Goal: Task Accomplishment & Management: Use online tool/utility

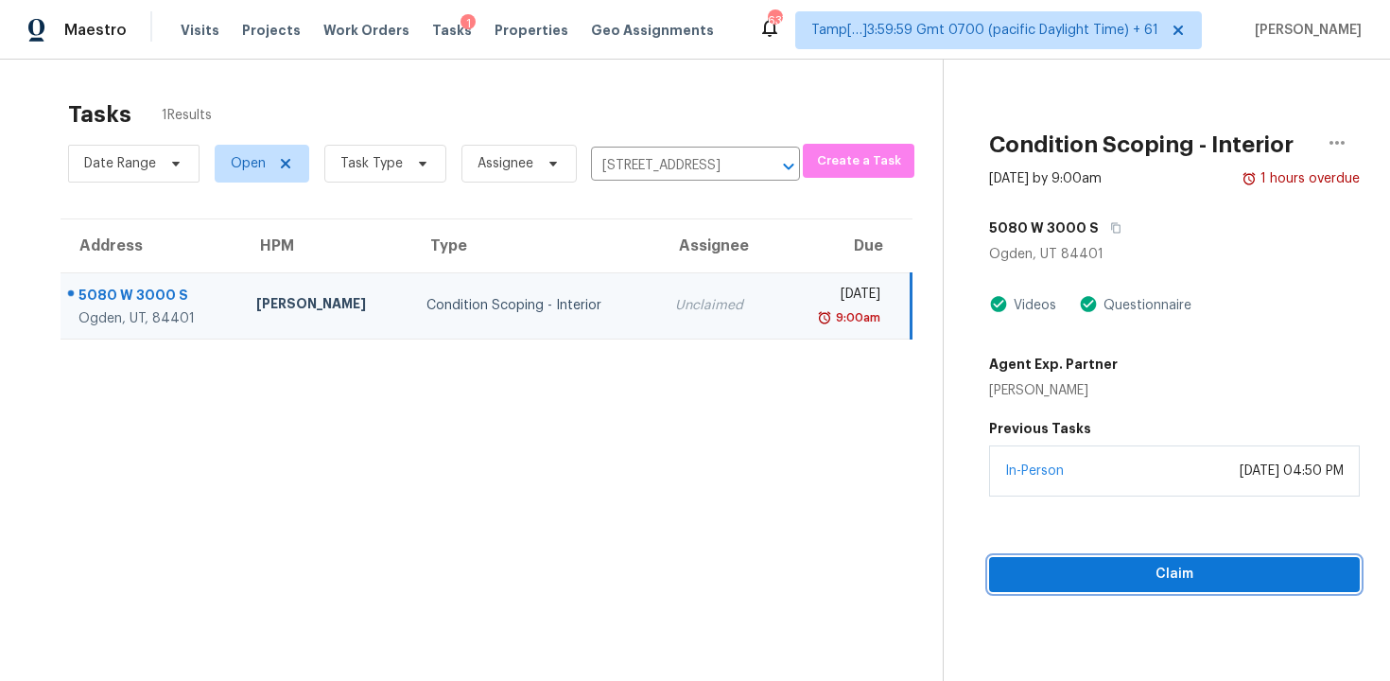
click at [1055, 577] on span "Claim" at bounding box center [1174, 575] width 340 height 24
click at [1063, 576] on span "Start Assessment" at bounding box center [1174, 575] width 340 height 24
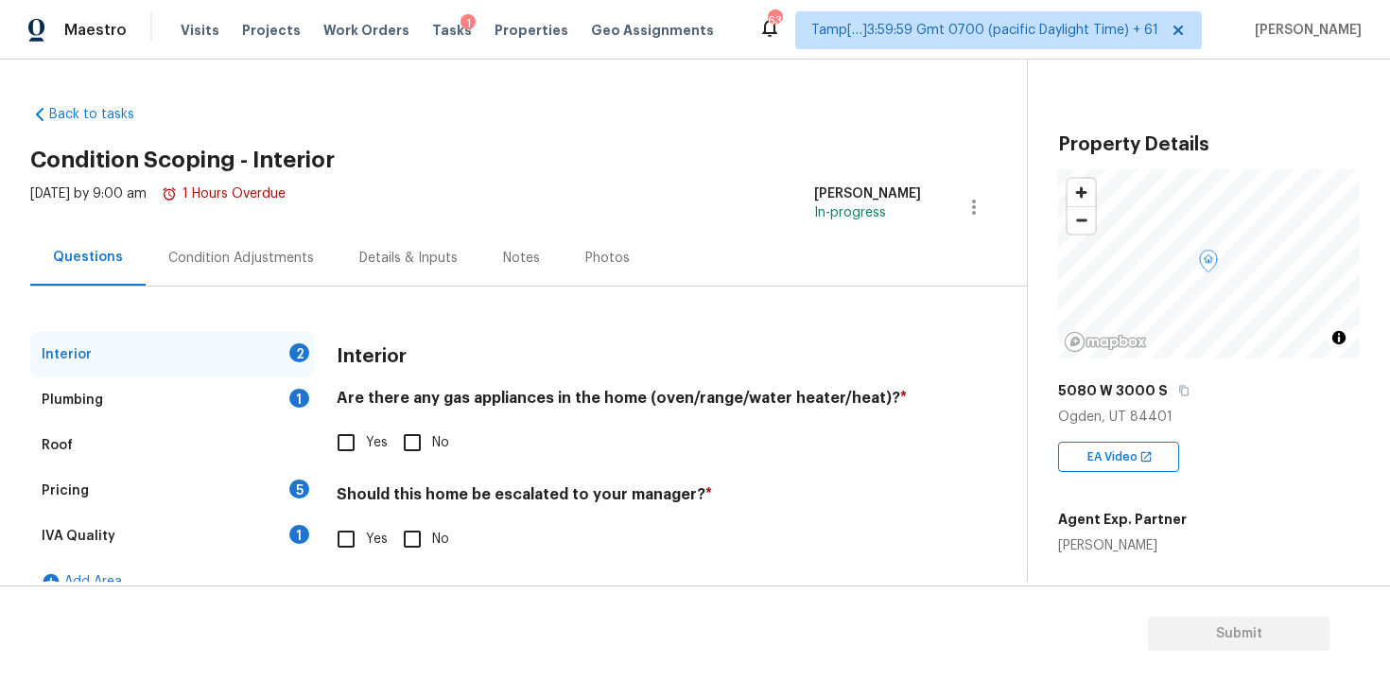
scroll to position [28, 0]
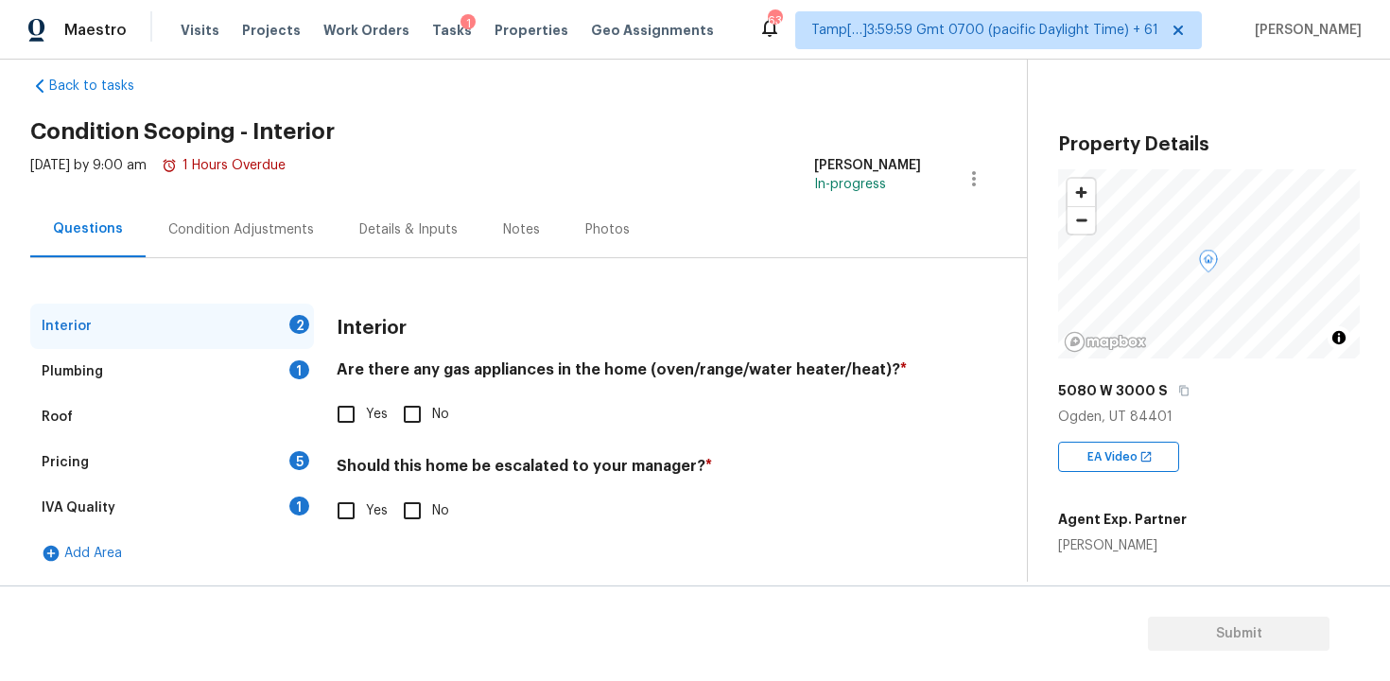
drag, startPoint x: 403, startPoint y: 393, endPoint x: 389, endPoint y: 393, distance: 14.2
click at [400, 393] on div "Are there any gas appliances in the home (oven/range/water heater/heat)? * Yes …" at bounding box center [629, 397] width 584 height 74
click at [352, 394] on input "Yes" at bounding box center [346, 414] width 40 height 40
checkbox input "true"
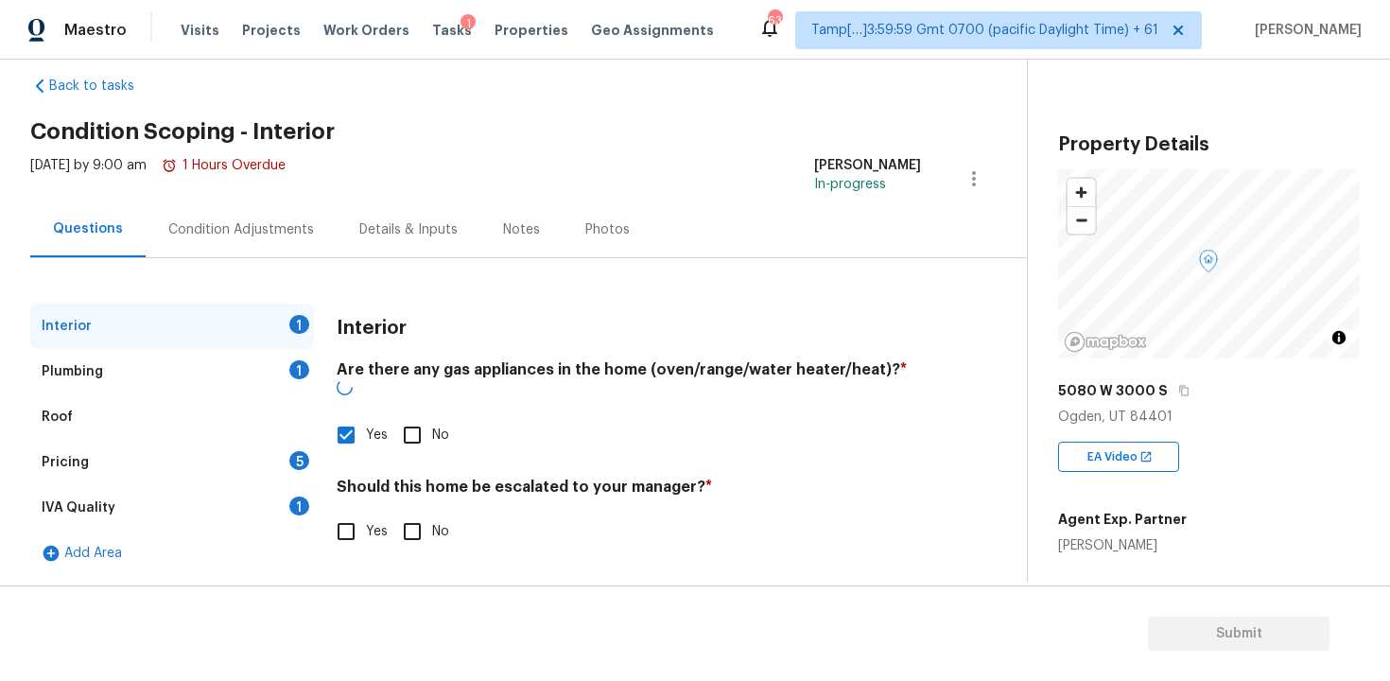
click at [405, 512] on input "No" at bounding box center [412, 532] width 40 height 40
checkbox input "true"
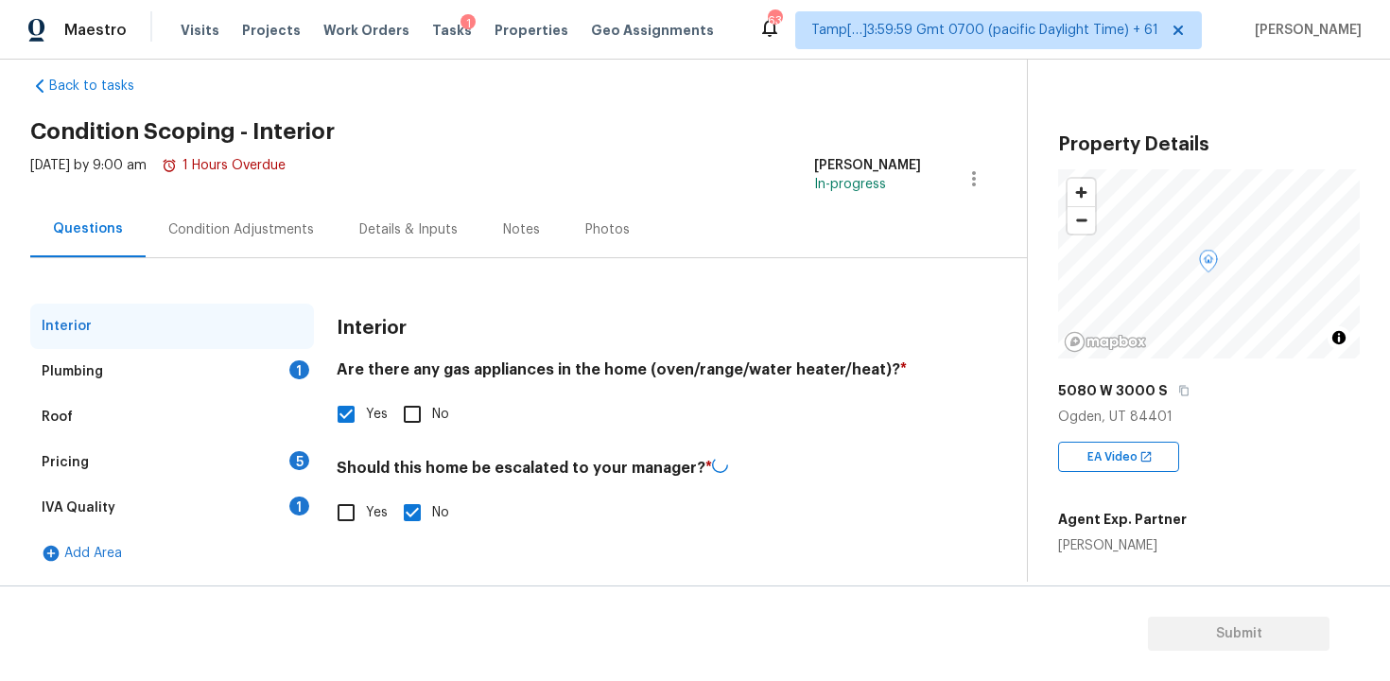
click at [276, 363] on div "Plumbing 1" at bounding box center [172, 371] width 284 height 45
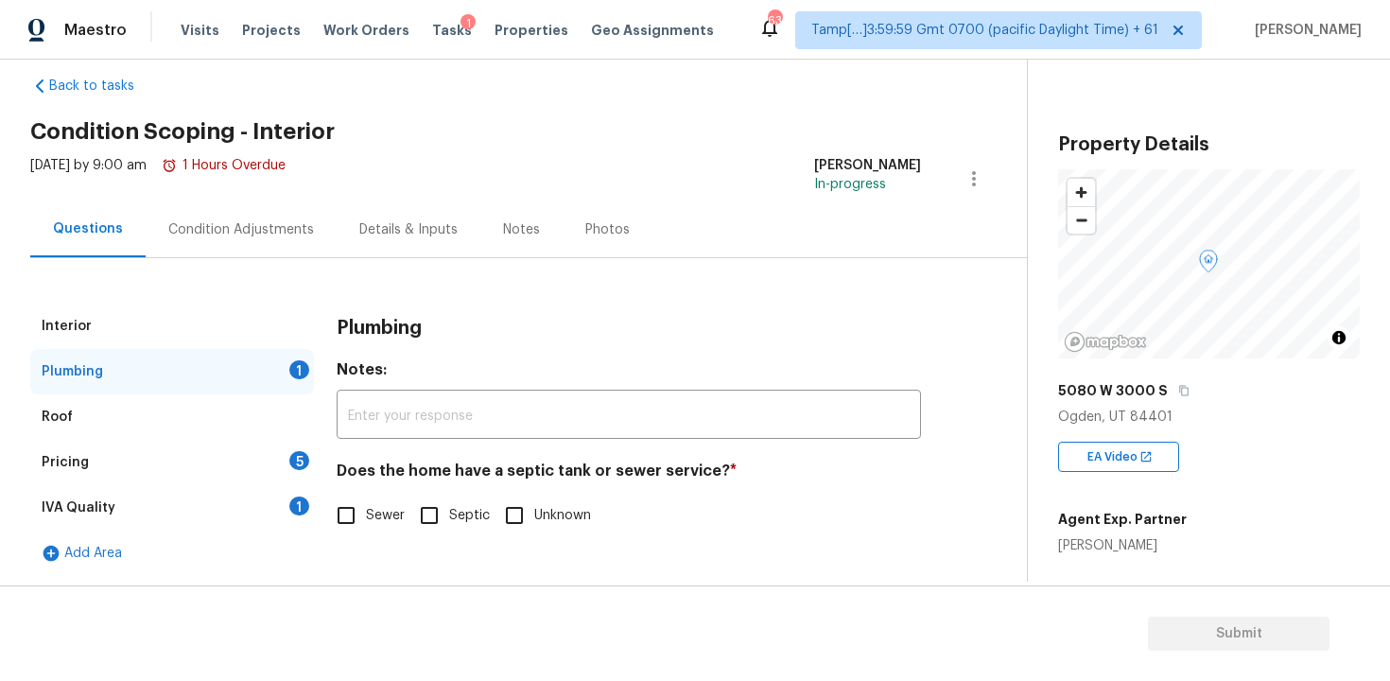
click at [357, 514] on input "Sewer" at bounding box center [346, 516] width 40 height 40
checkbox input "true"
click at [292, 467] on div "5" at bounding box center [299, 460] width 20 height 19
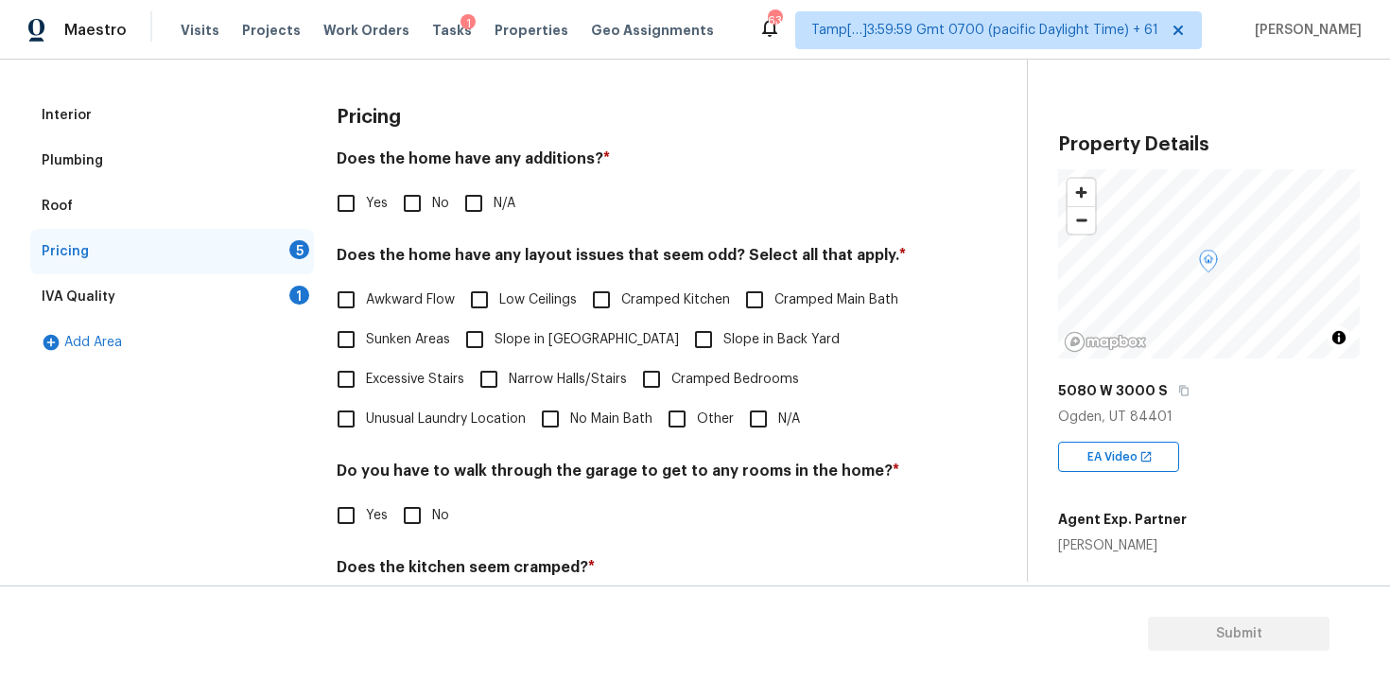
scroll to position [281, 0]
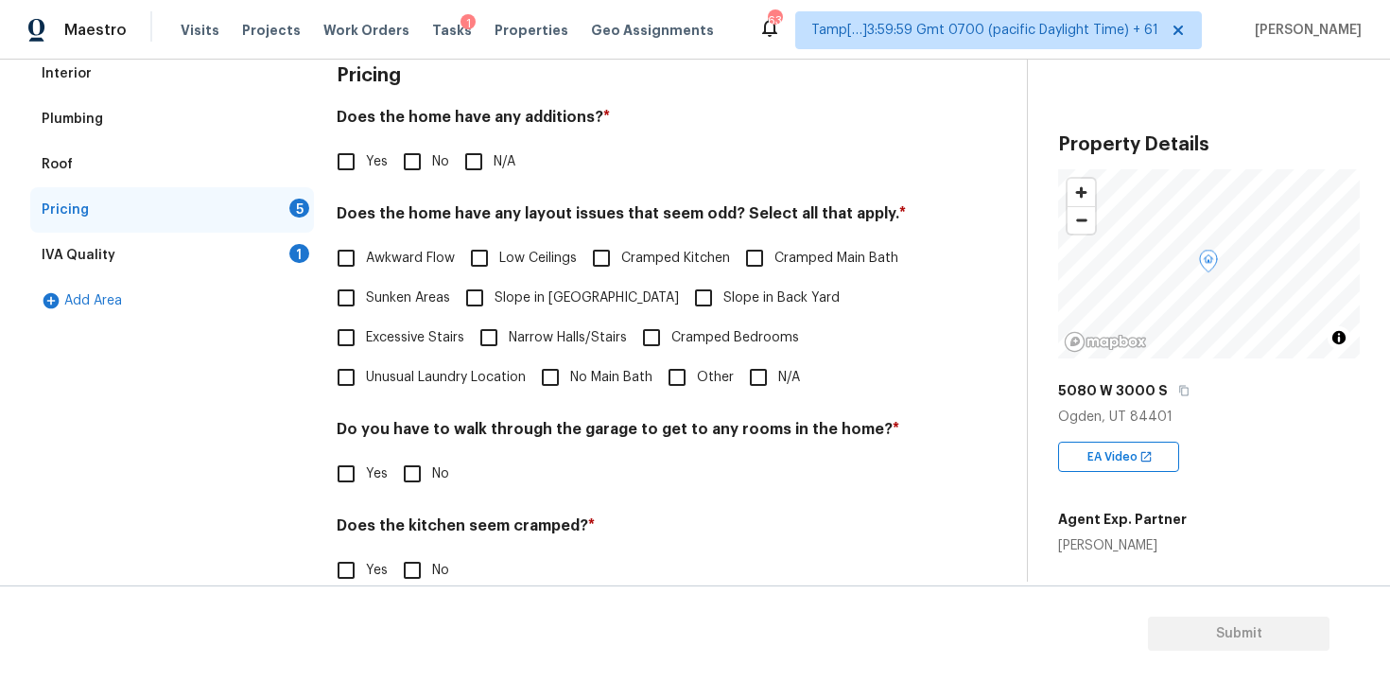
click at [424, 172] on input "No" at bounding box center [412, 162] width 40 height 40
checkbox input "true"
click at [793, 371] on span "N/A" at bounding box center [789, 378] width 22 height 20
click at [778, 371] on input "N/A" at bounding box center [759, 377] width 40 height 40
checkbox input "true"
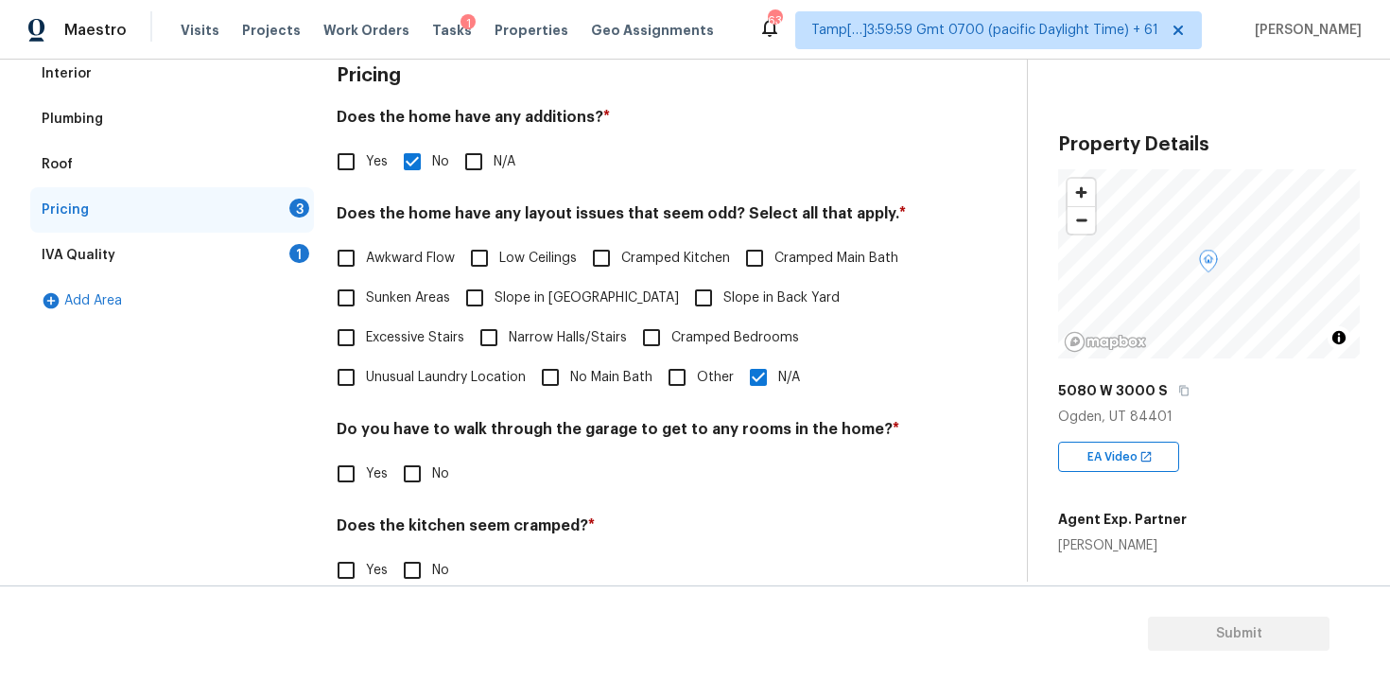
scroll to position [414, 0]
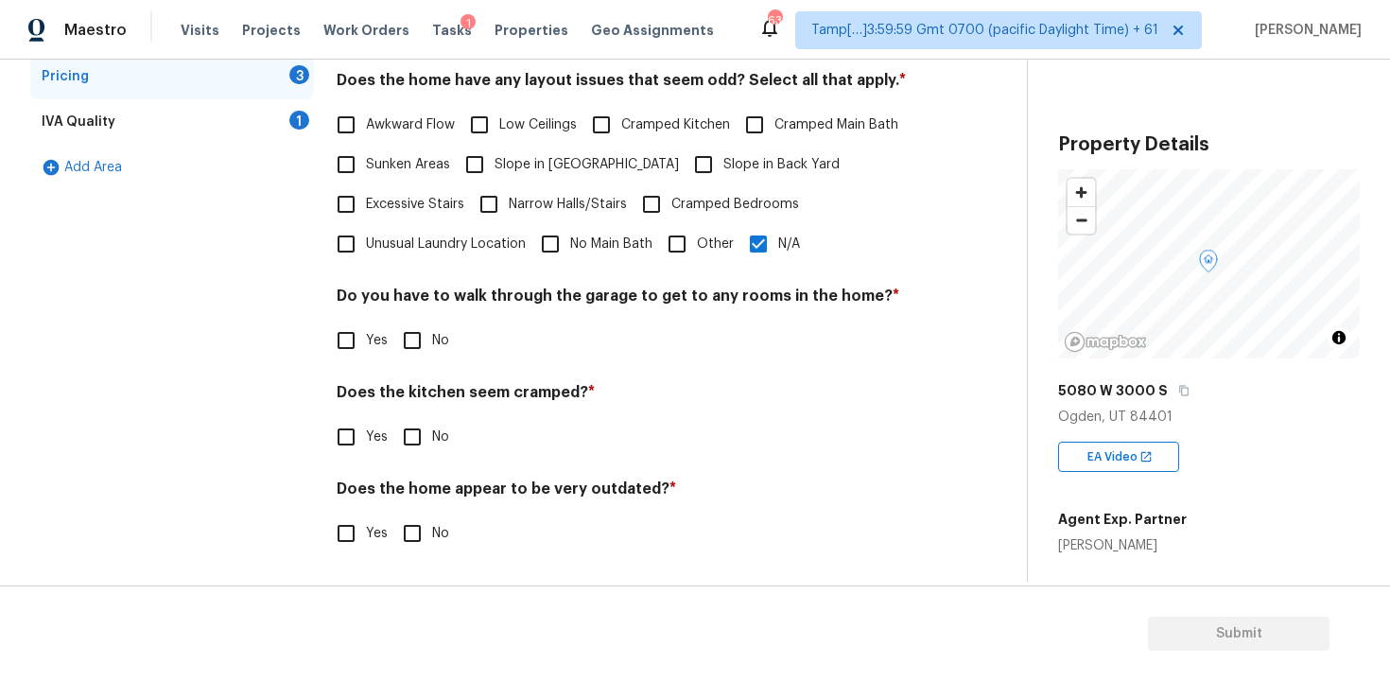
click at [409, 356] on input "No" at bounding box center [412, 341] width 40 height 40
checkbox input "true"
click at [406, 445] on input "No" at bounding box center [412, 439] width 40 height 40
checkbox input "true"
click at [420, 532] on input "No" at bounding box center [412, 535] width 40 height 40
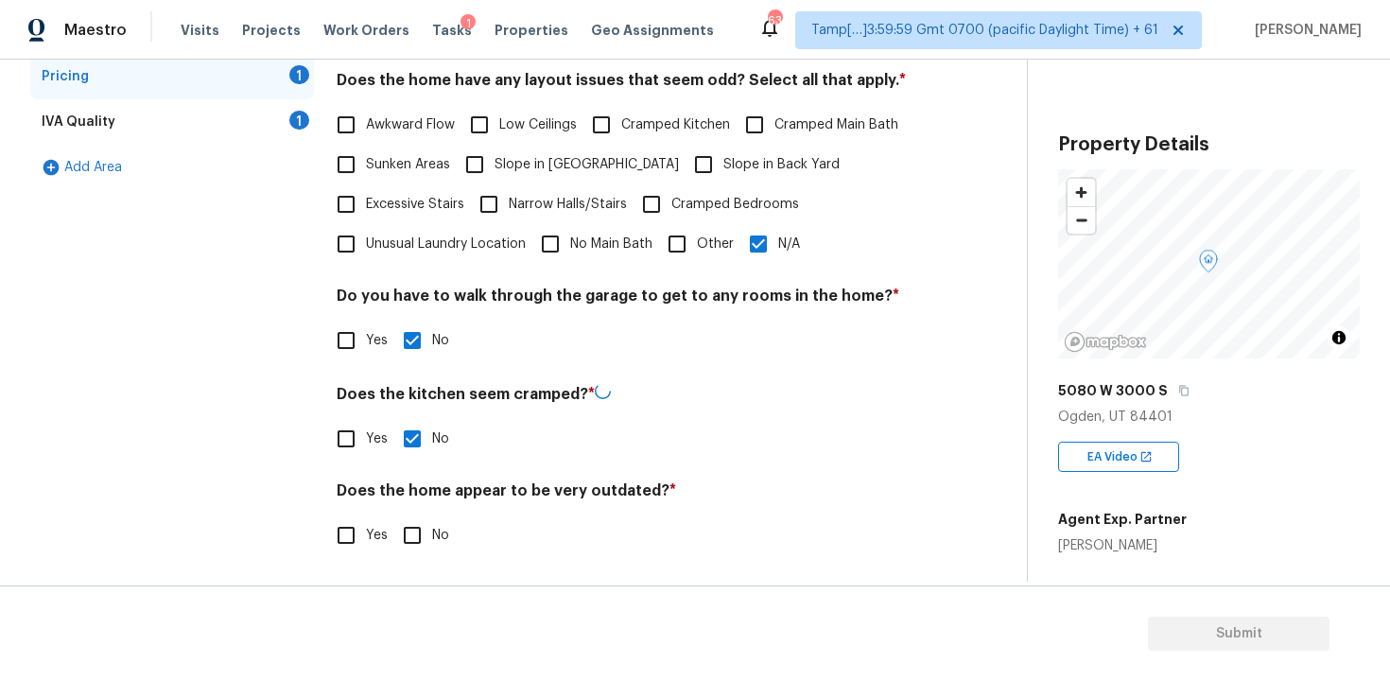
checkbox input "true"
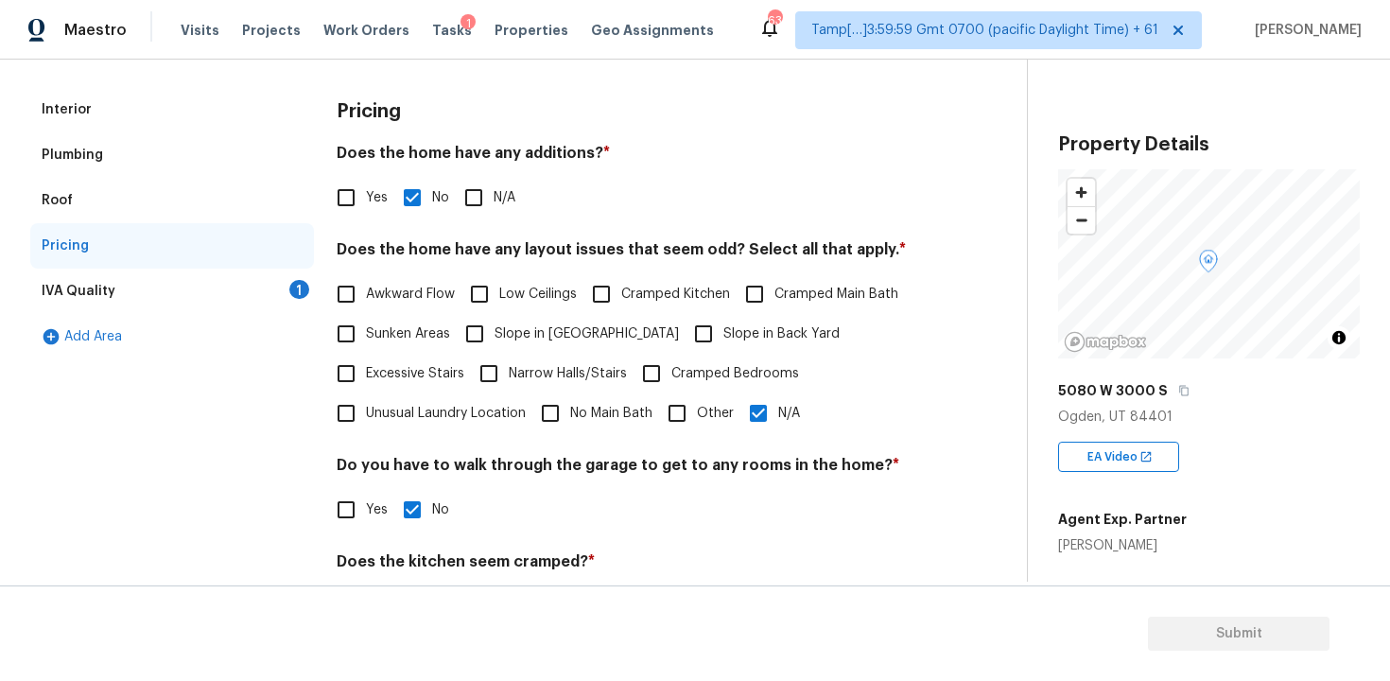
click at [284, 274] on div "IVA Quality 1" at bounding box center [172, 291] width 284 height 45
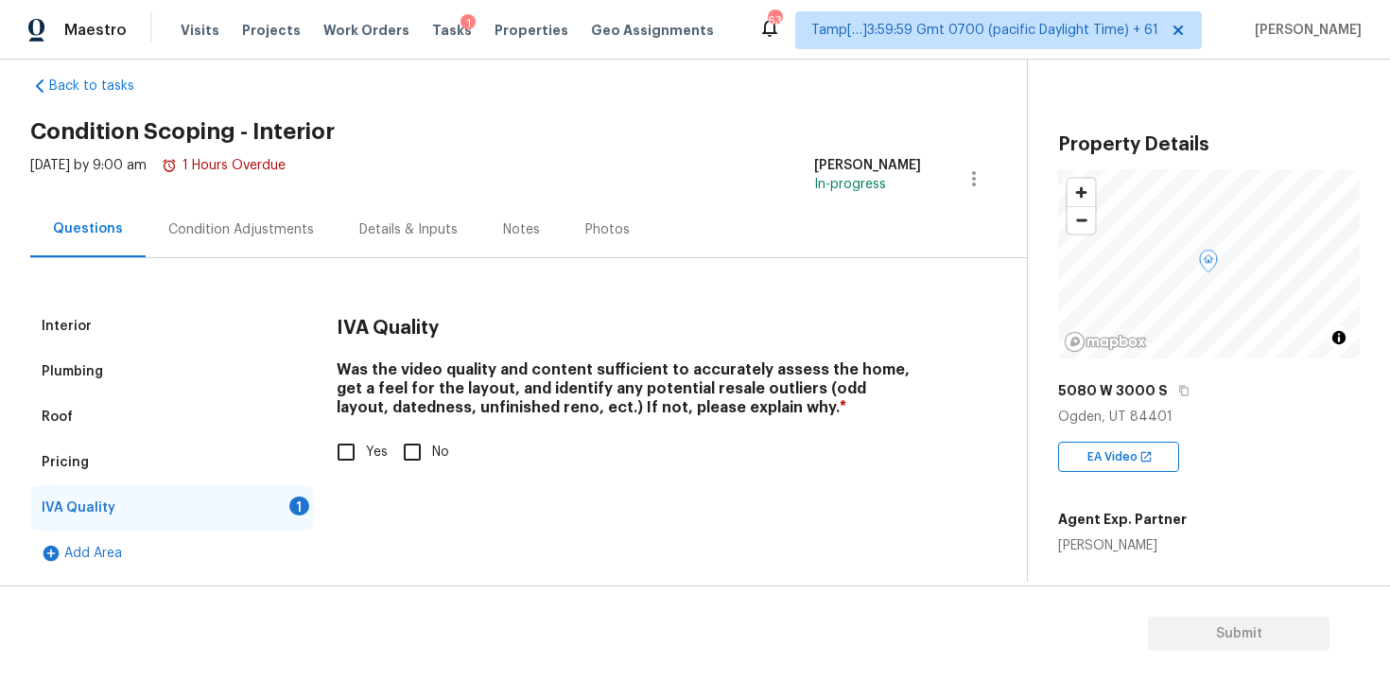
scroll to position [28, 0]
click at [345, 443] on input "Yes" at bounding box center [346, 452] width 40 height 40
checkbox input "true"
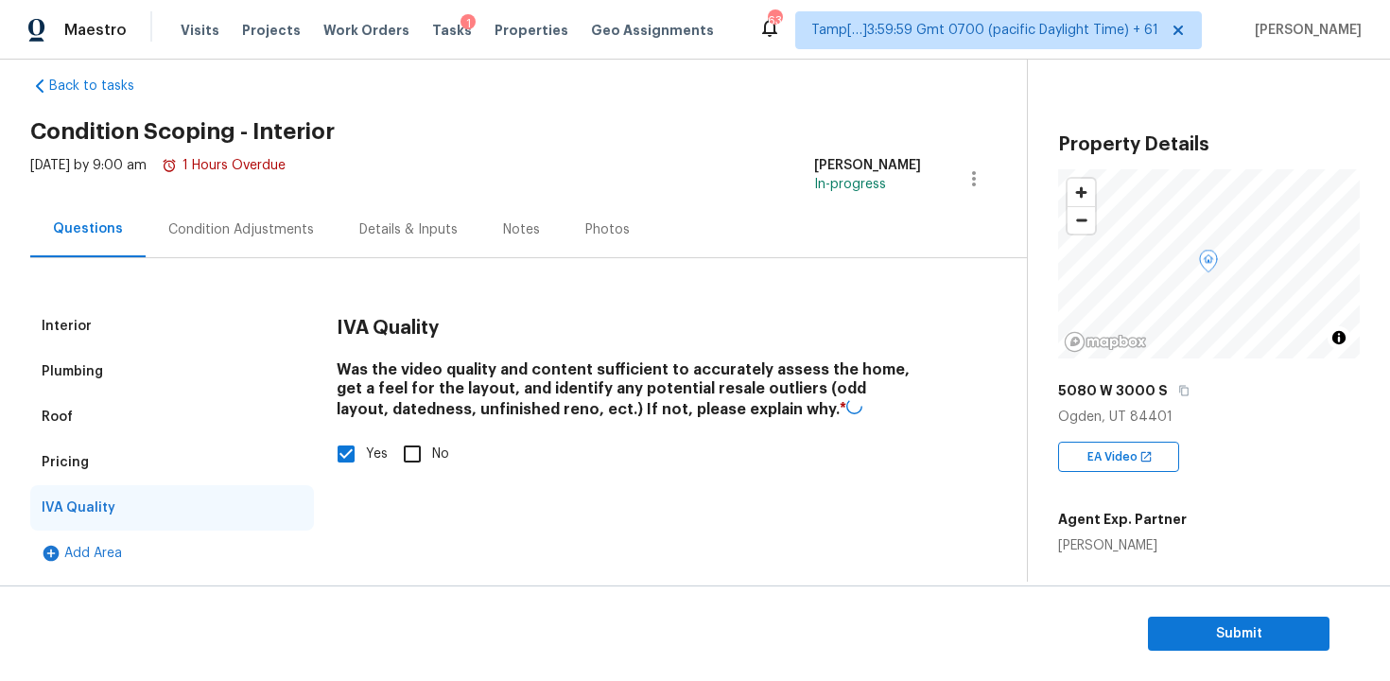
click at [253, 253] on div "Condition Adjustments" at bounding box center [241, 229] width 191 height 56
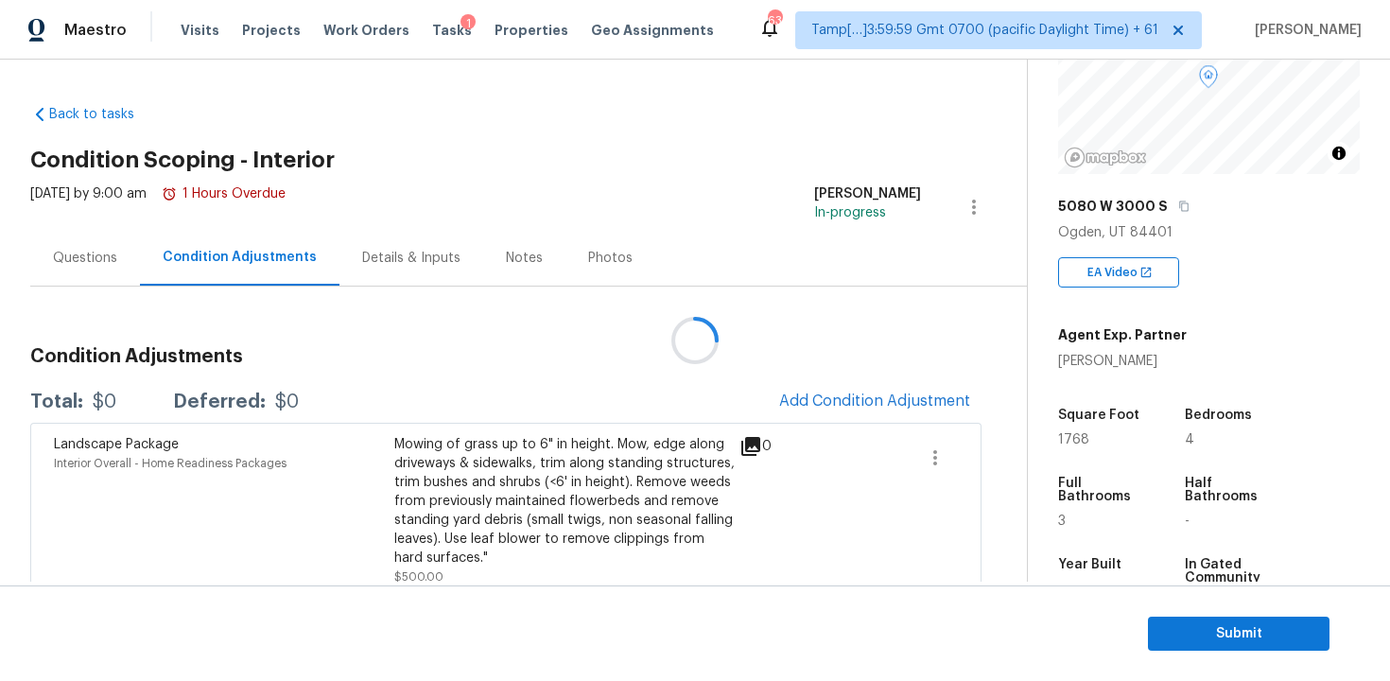
scroll to position [224, 0]
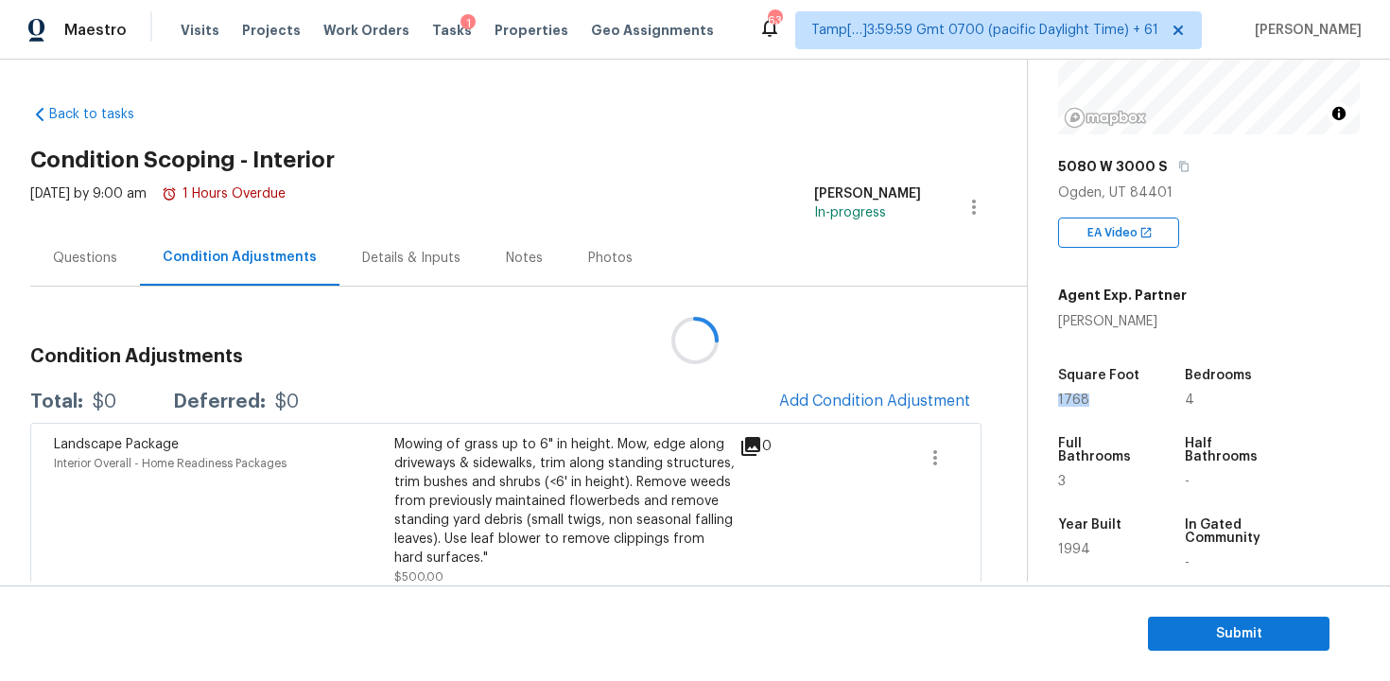
drag, startPoint x: 1052, startPoint y: 396, endPoint x: 1117, endPoint y: 396, distance: 65.3
click at [1117, 396] on div "Property Details © Mapbox © OpenStreetMap Improve this map 5080 W 3000 S Ogden,…" at bounding box center [1194, 325] width 332 height 980
copy span "1768"
click at [815, 381] on span "Add Condition Adjustment" at bounding box center [875, 402] width 214 height 42
click at [846, 394] on span "Add Condition Adjustment" at bounding box center [874, 400] width 191 height 17
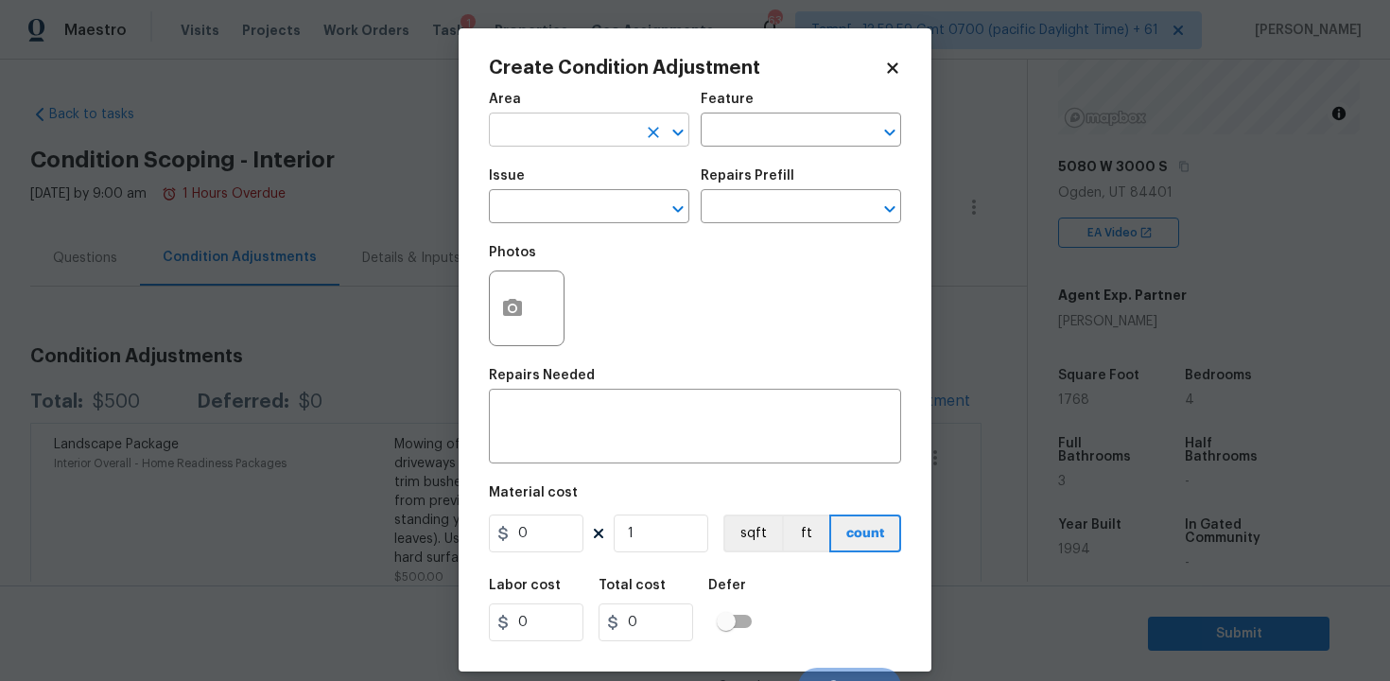
click at [579, 134] on input "text" at bounding box center [563, 131] width 148 height 29
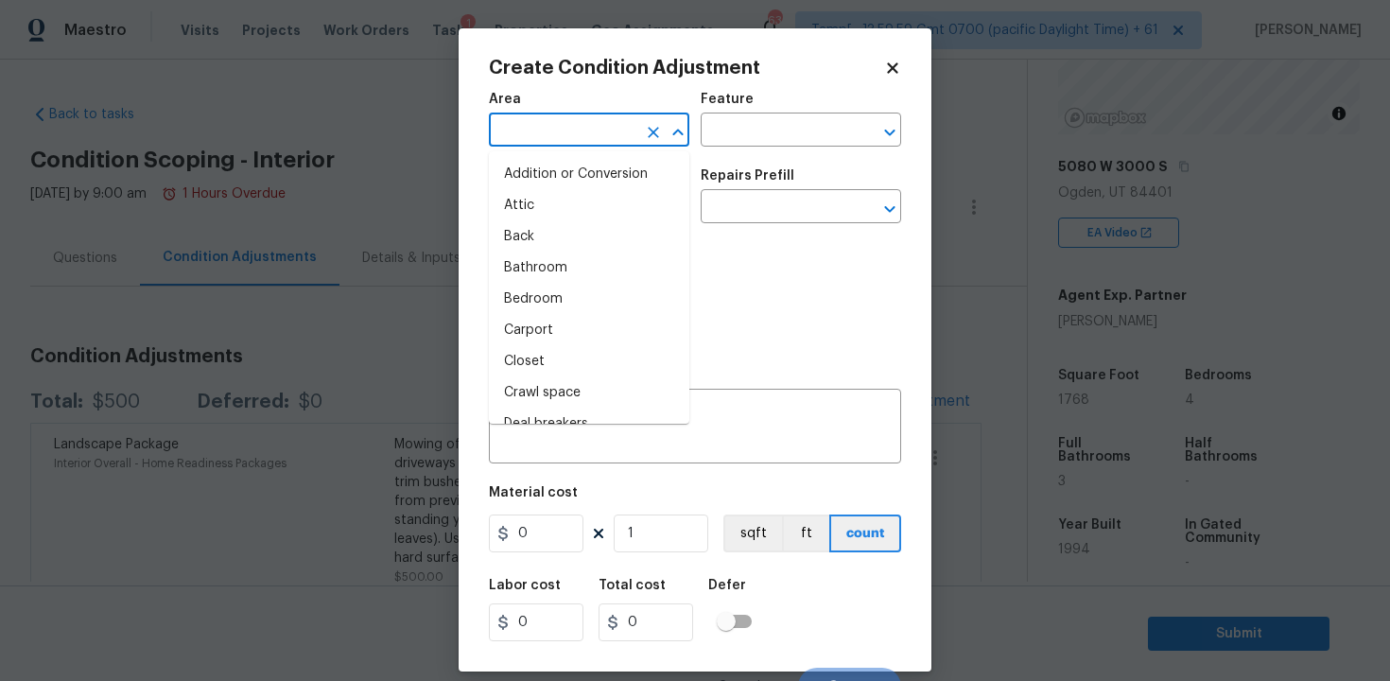
type input "i"
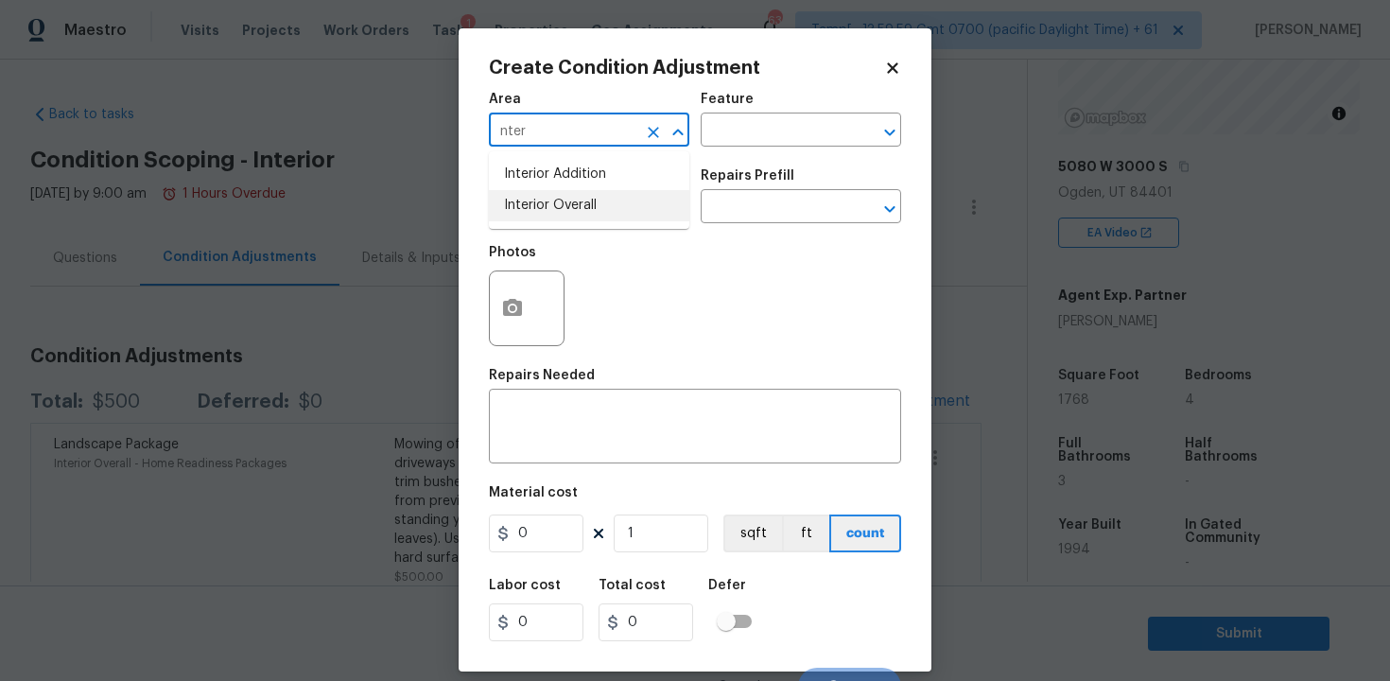
click at [571, 223] on ul "Interior Addition Interior Overall" at bounding box center [589, 190] width 201 height 78
click at [570, 203] on li "Interior Overall" at bounding box center [589, 205] width 201 height 31
type input "Interior Overall"
click at [570, 203] on input "text" at bounding box center [563, 208] width 148 height 29
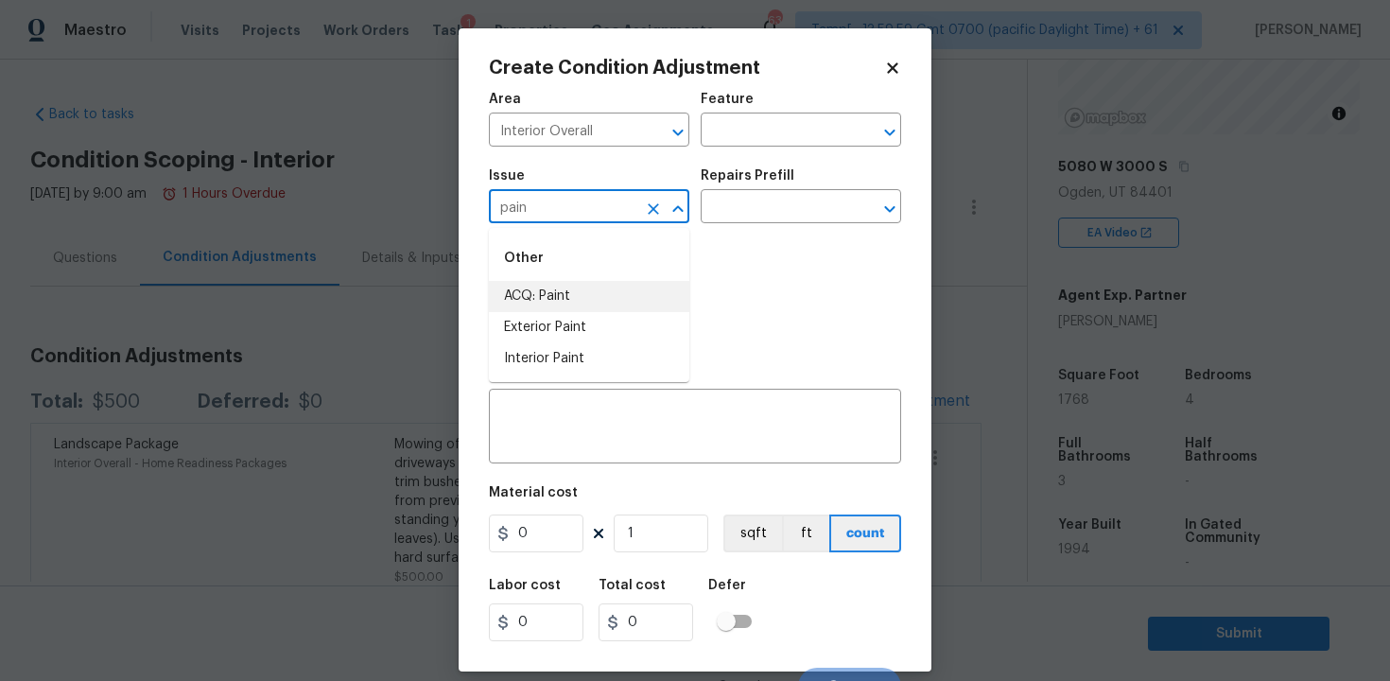
click at [548, 297] on li "ACQ: Paint" at bounding box center [589, 296] width 201 height 31
type input "ACQ: Paint"
click at [730, 201] on input "text" at bounding box center [775, 208] width 148 height 29
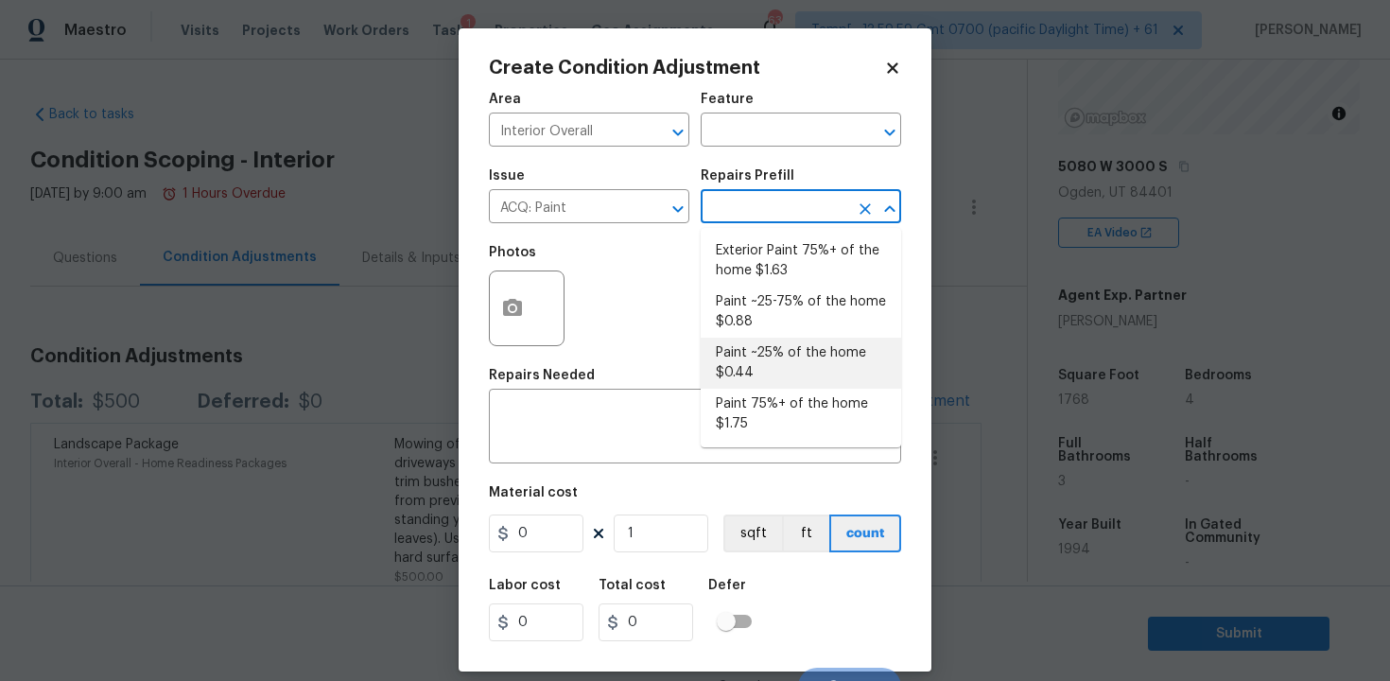
click at [746, 402] on li "Paint 75%+ of the home $1.75" at bounding box center [801, 414] width 201 height 51
type input "Acquisition"
type textarea "Acquisition Scope: 75%+ of the home will likely require interior paint"
type input "1.75"
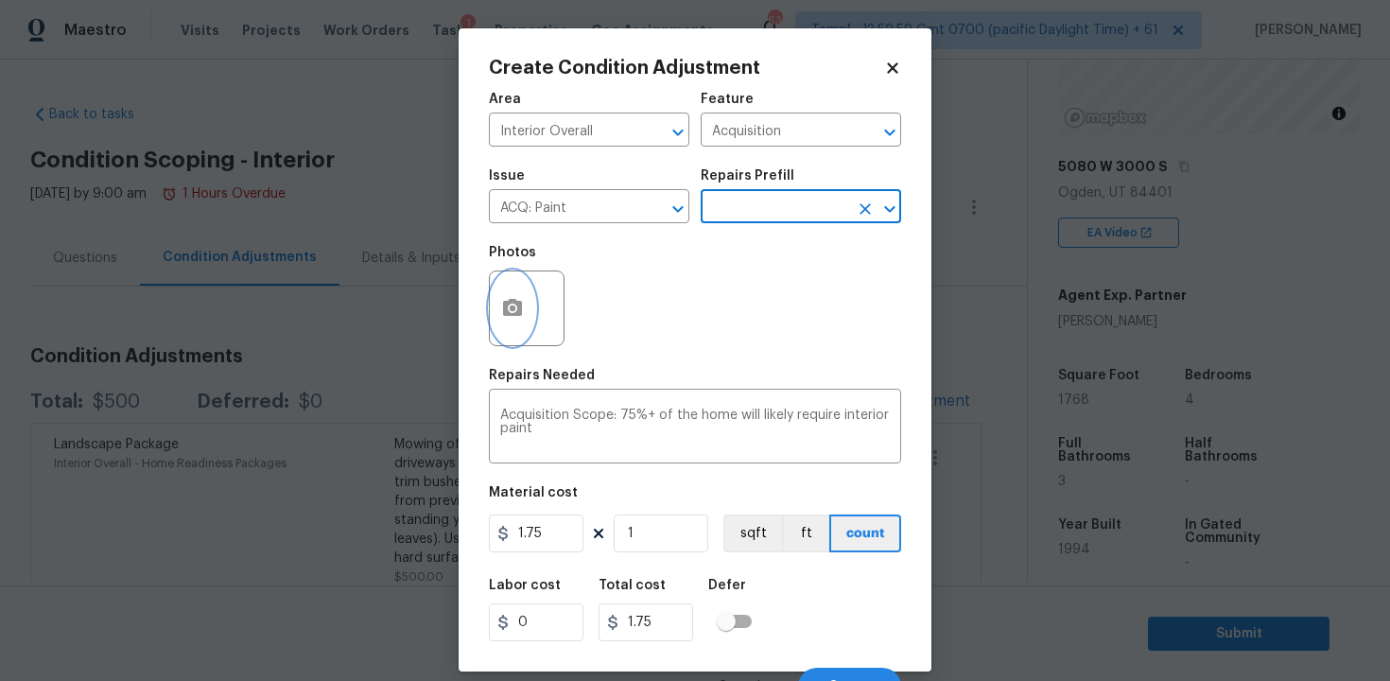
click at [517, 283] on button "button" at bounding box center [512, 308] width 45 height 74
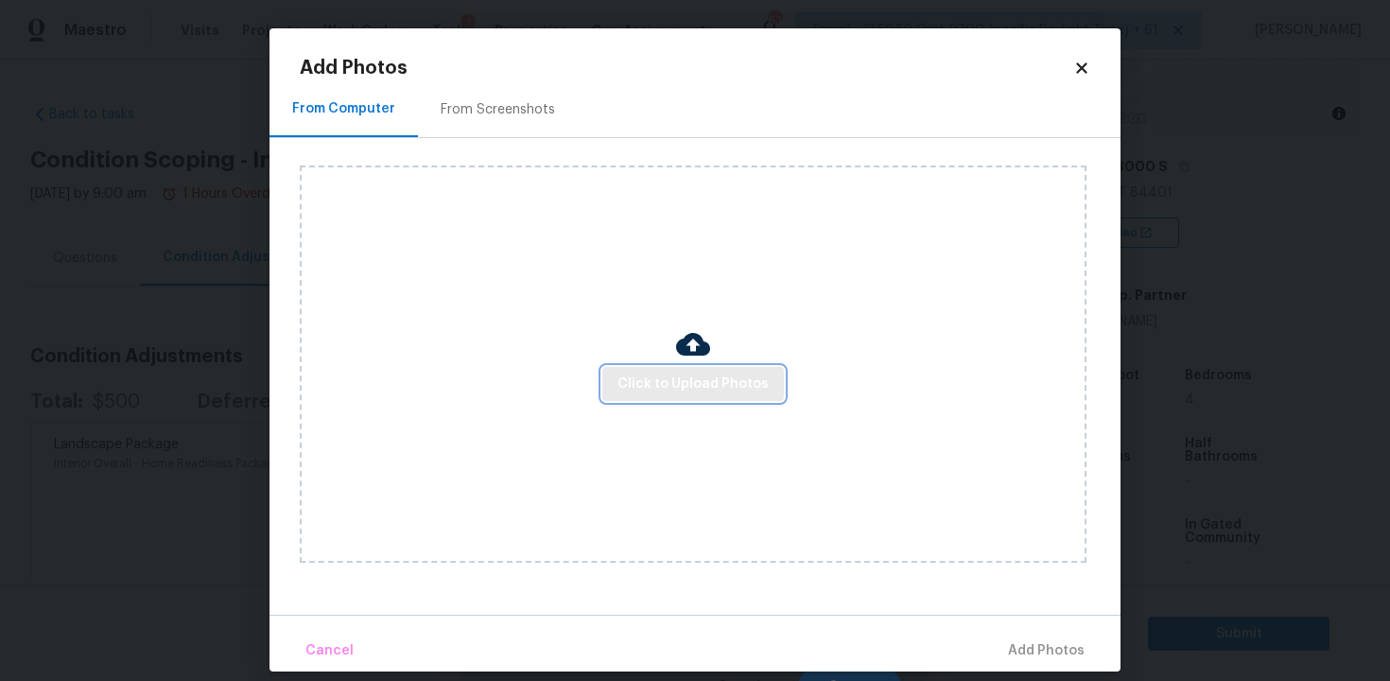
click at [695, 386] on span "Click to Upload Photos" at bounding box center [693, 385] width 151 height 24
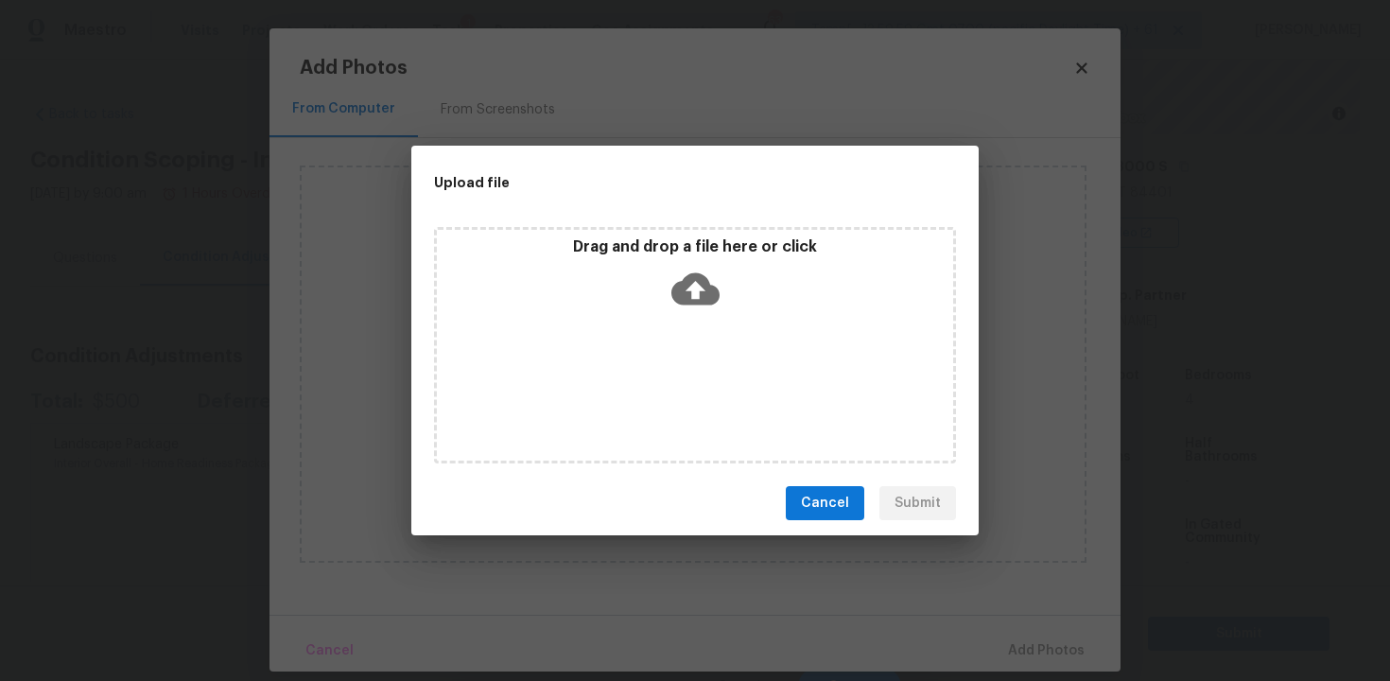
click at [673, 290] on icon at bounding box center [695, 289] width 48 height 32
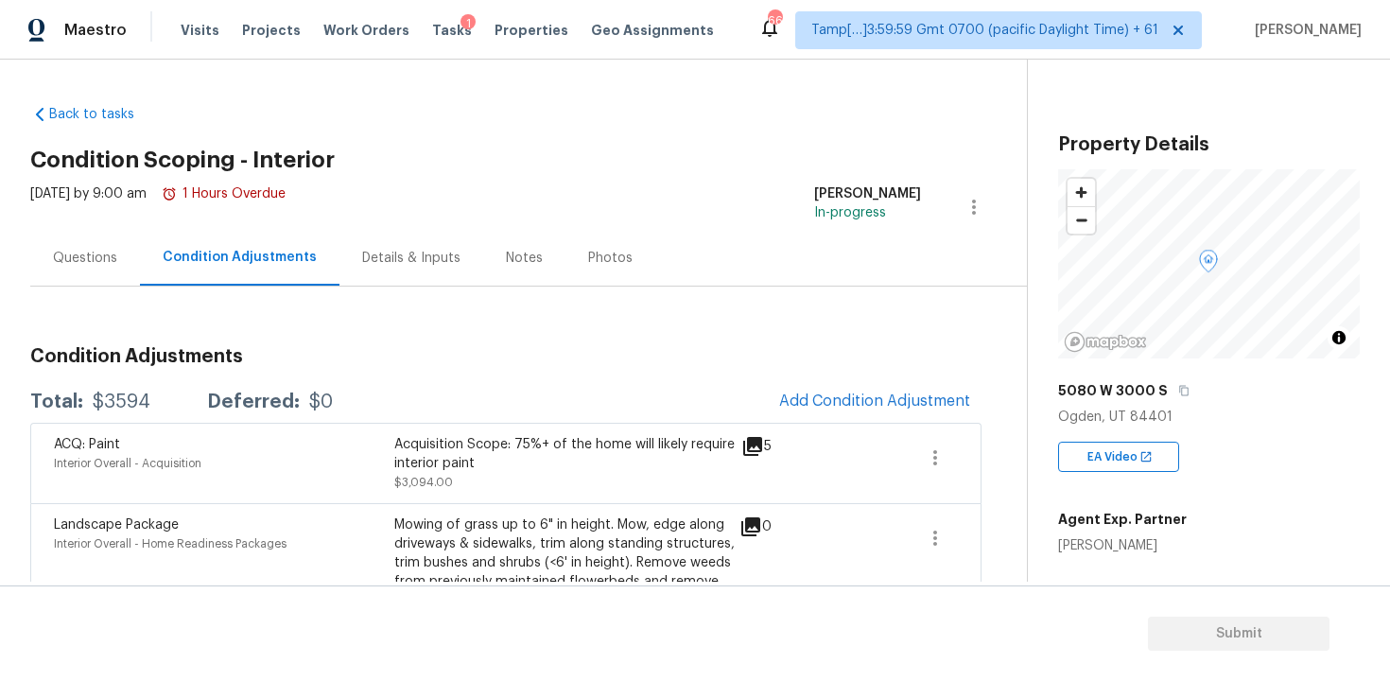
scroll to position [104, 0]
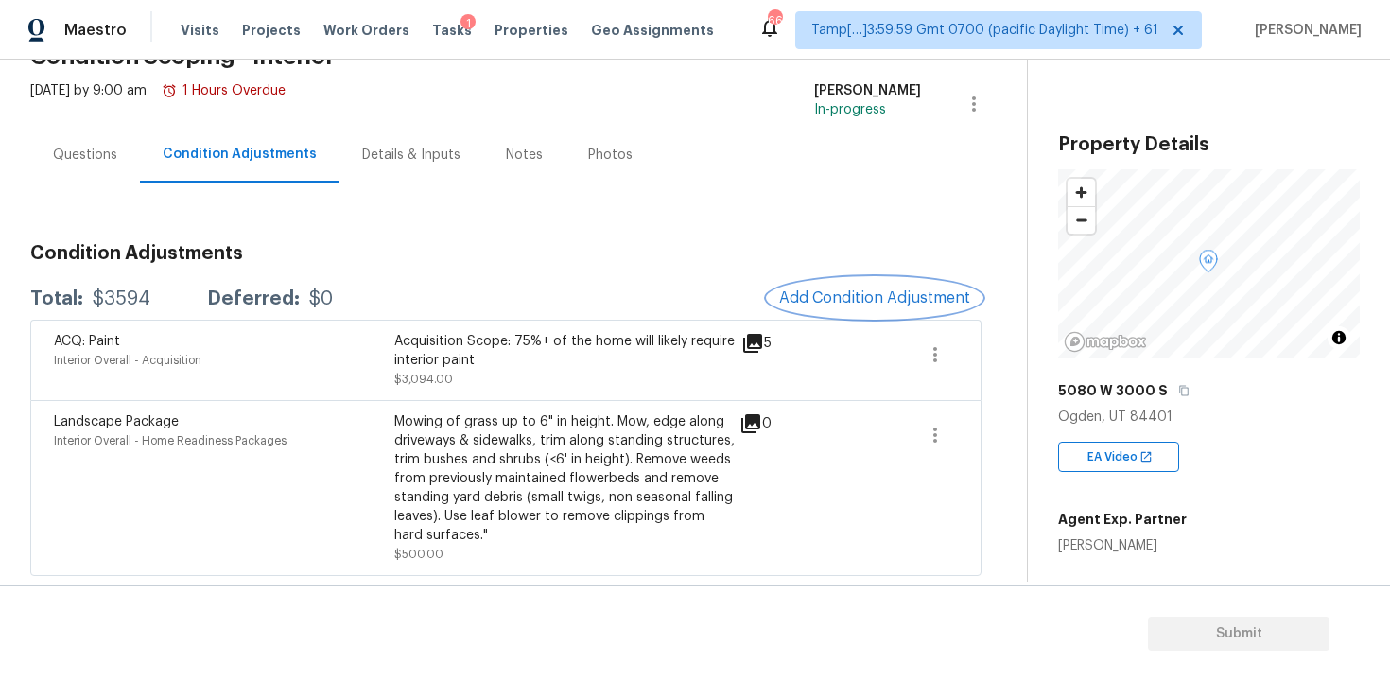
click at [897, 284] on button "Add Condition Adjustment" at bounding box center [875, 298] width 214 height 40
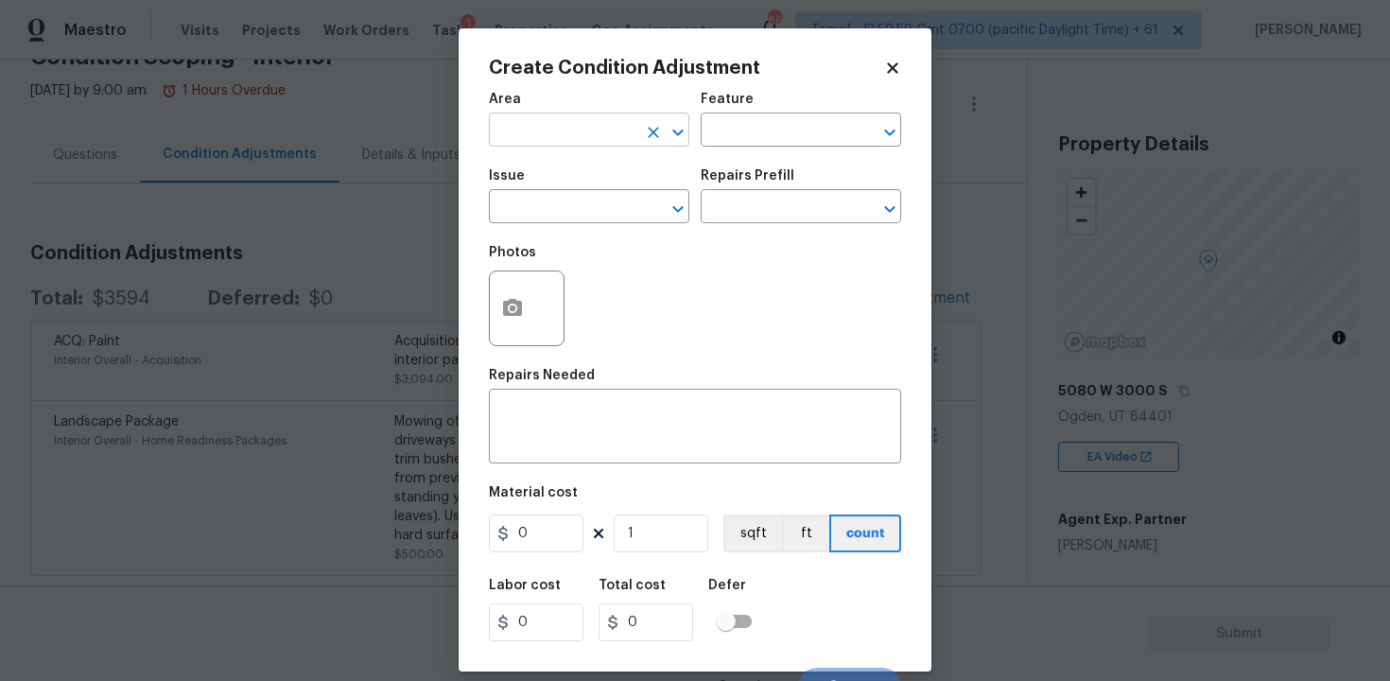
click at [545, 118] on input "text" at bounding box center [563, 131] width 148 height 29
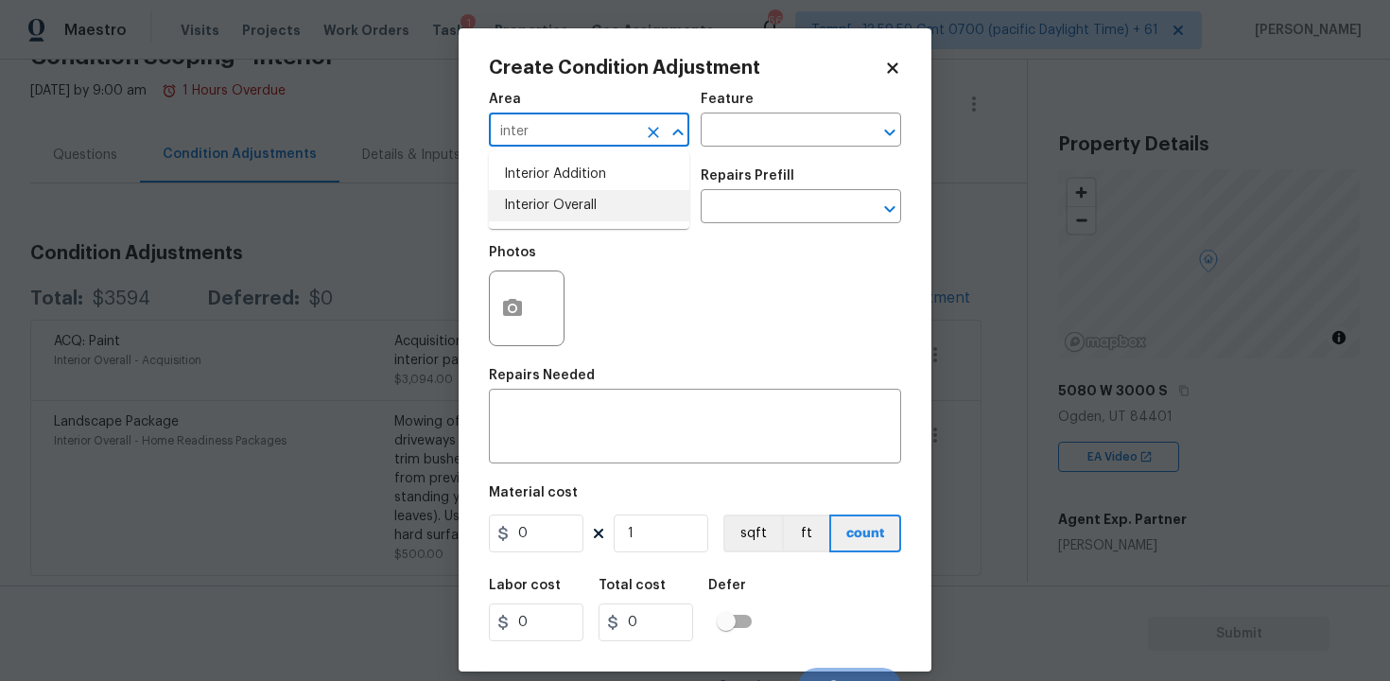
click at [564, 203] on li "Interior Overall" at bounding box center [589, 205] width 201 height 31
type input "Interior Overall"
click at [564, 203] on input "text" at bounding box center [563, 208] width 148 height 29
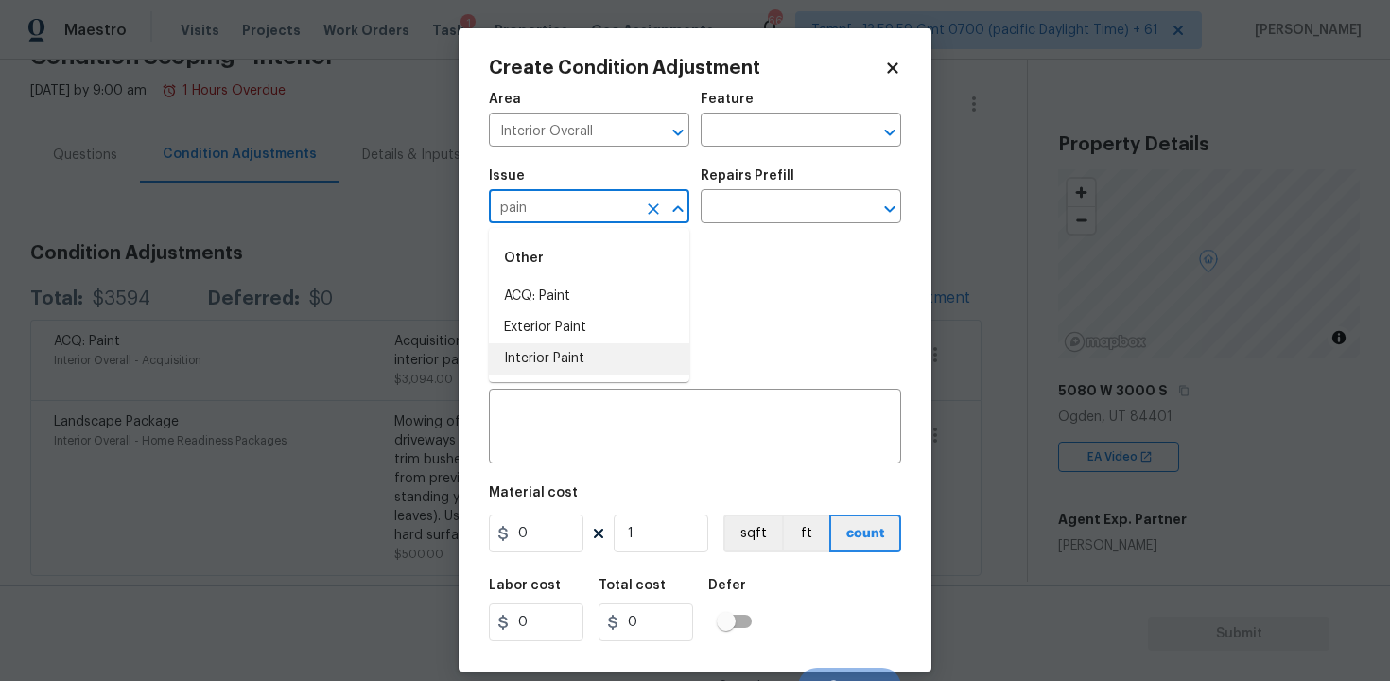
click at [606, 353] on li "Interior Paint" at bounding box center [589, 358] width 201 height 31
type input "Interior Paint"
click at [747, 210] on input "text" at bounding box center [775, 208] width 148 height 29
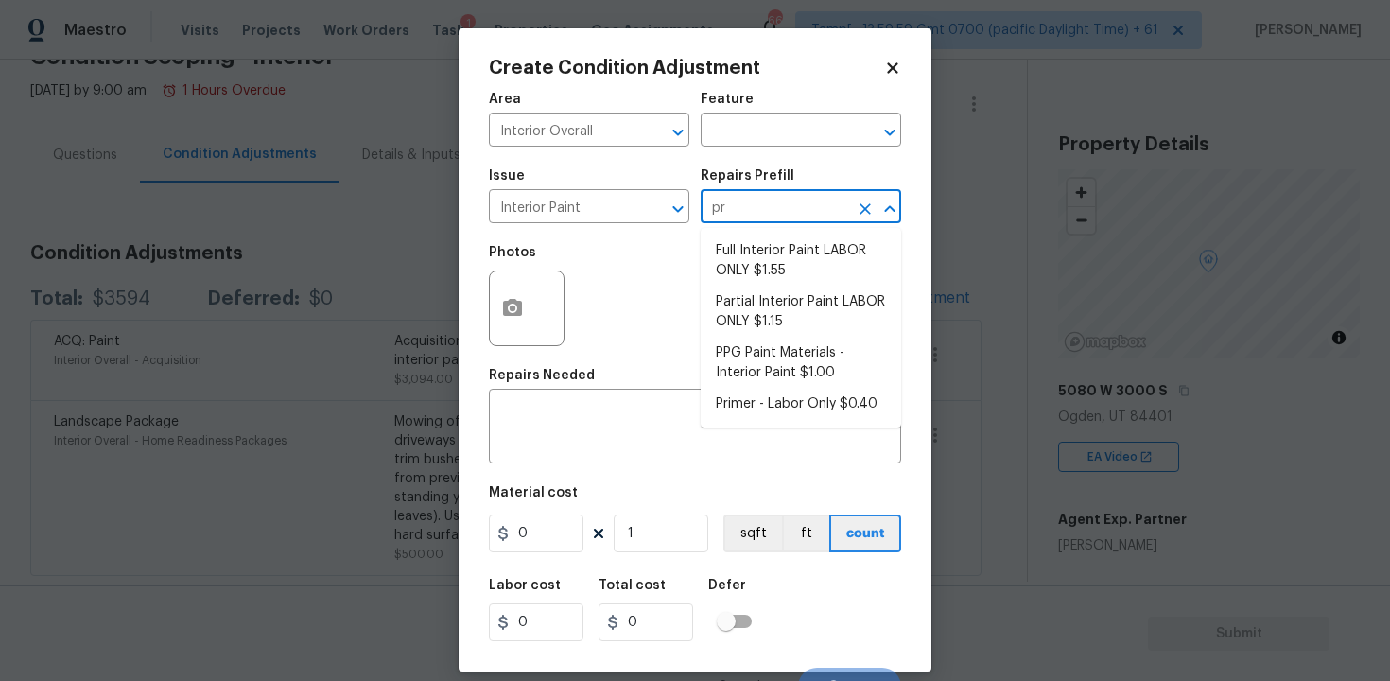
type input "pri"
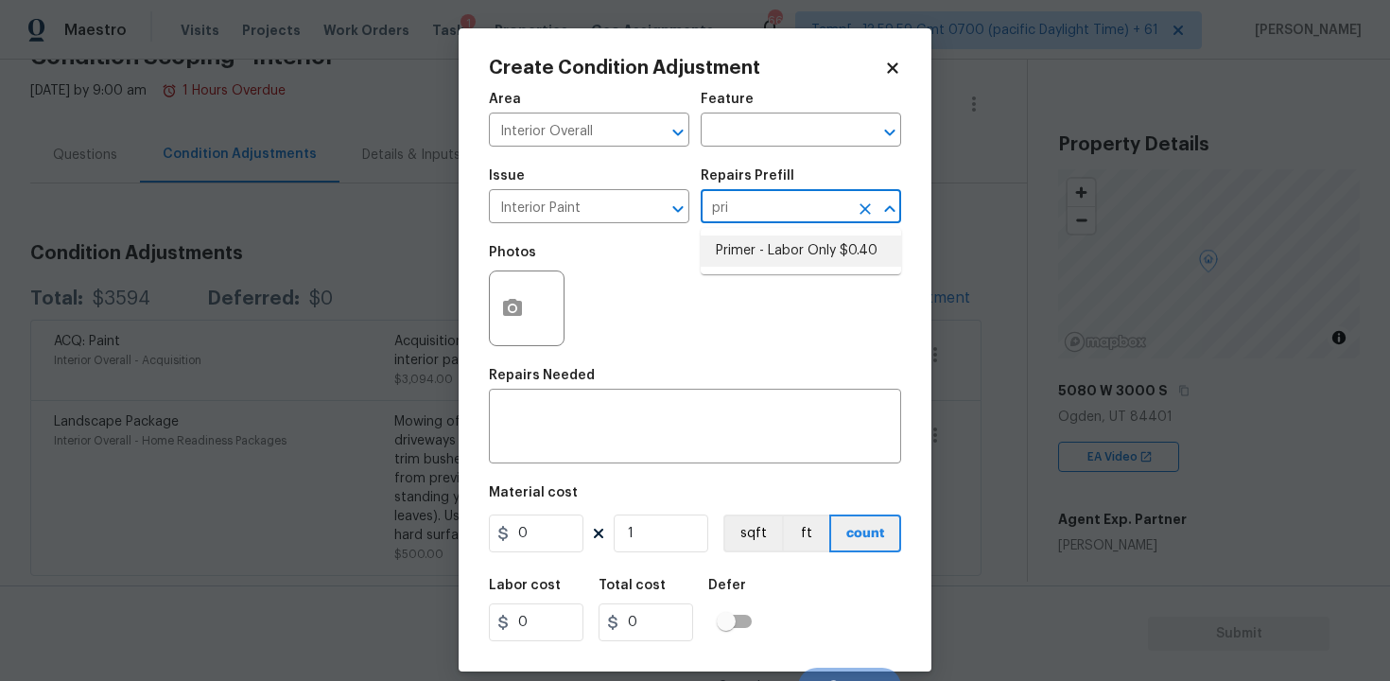
click at [767, 255] on li "Primer - Labor Only $0.40" at bounding box center [801, 250] width 201 height 31
type input "Overall Paint"
type textarea "Interior primer - PRIMER PROVIDED BY OPENDOOR - All nails, screws, drywall anch…"
type input "0.4"
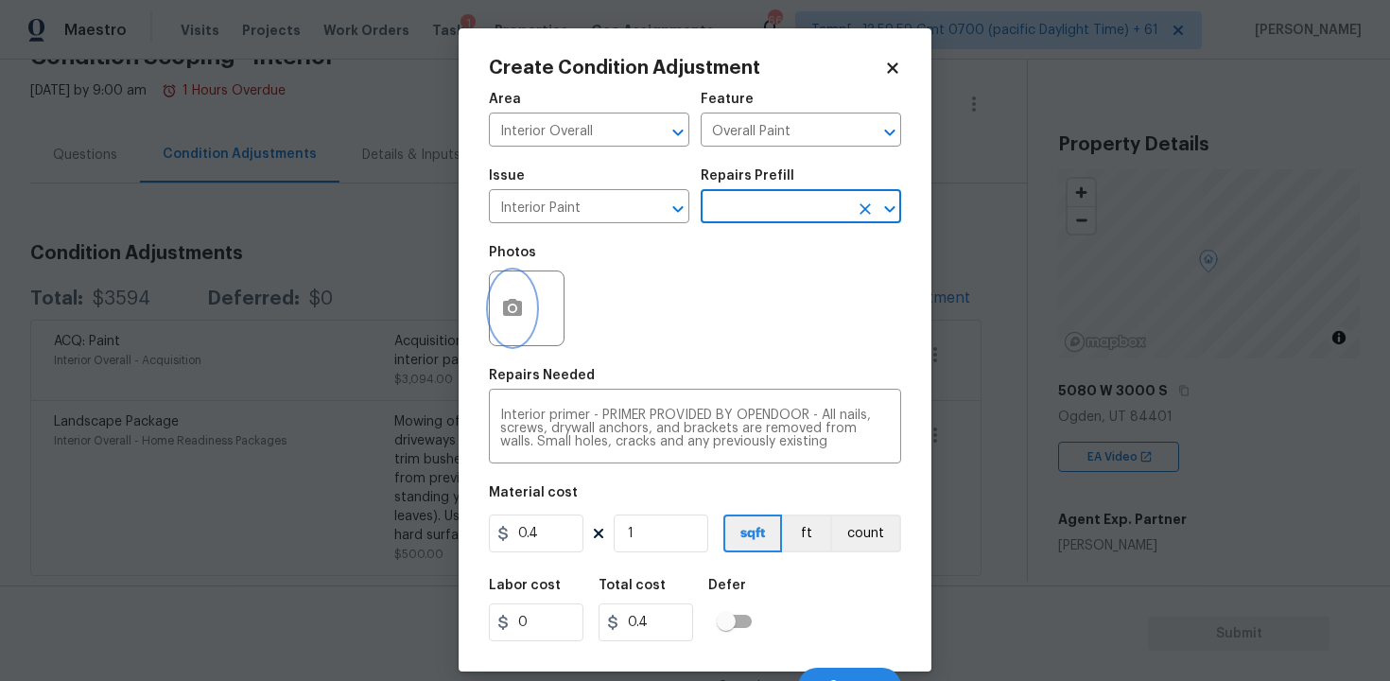
click at [512, 274] on button "button" at bounding box center [512, 308] width 45 height 74
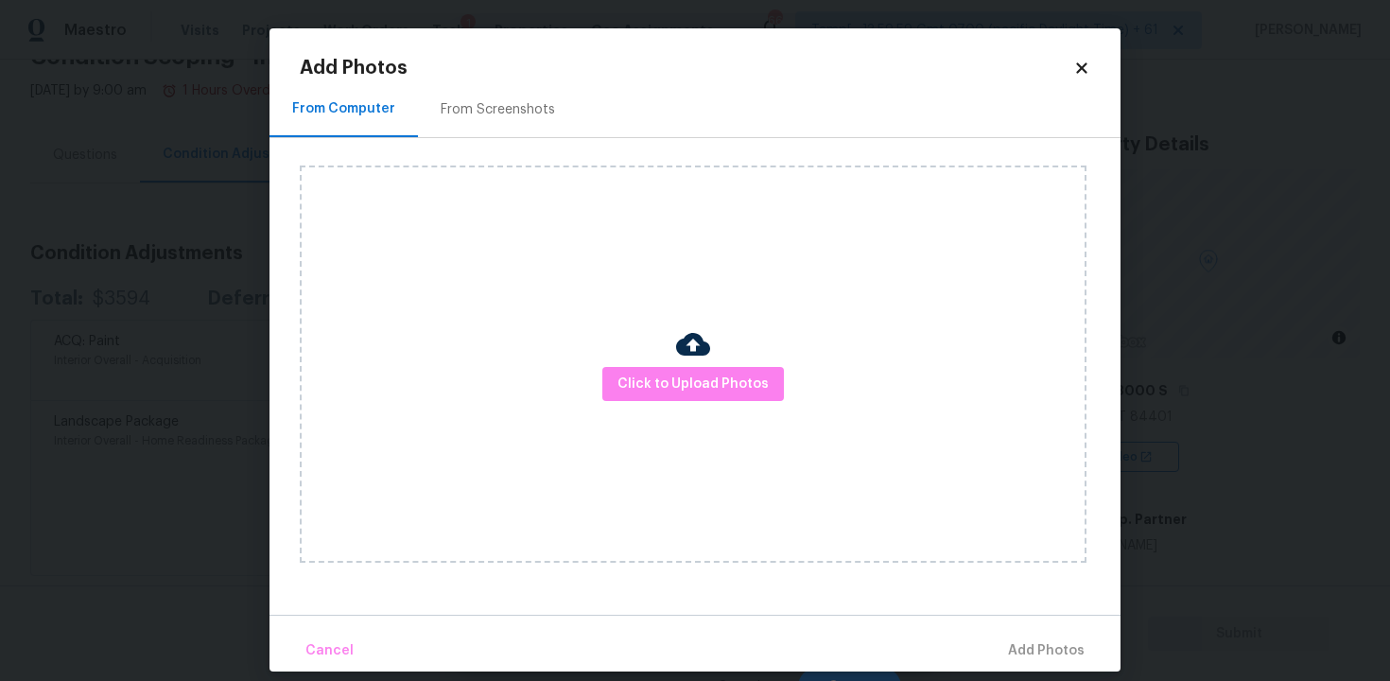
click at [643, 357] on div "Click to Upload Photos" at bounding box center [693, 364] width 787 height 397
click at [653, 381] on span "Click to Upload Photos" at bounding box center [693, 385] width 151 height 24
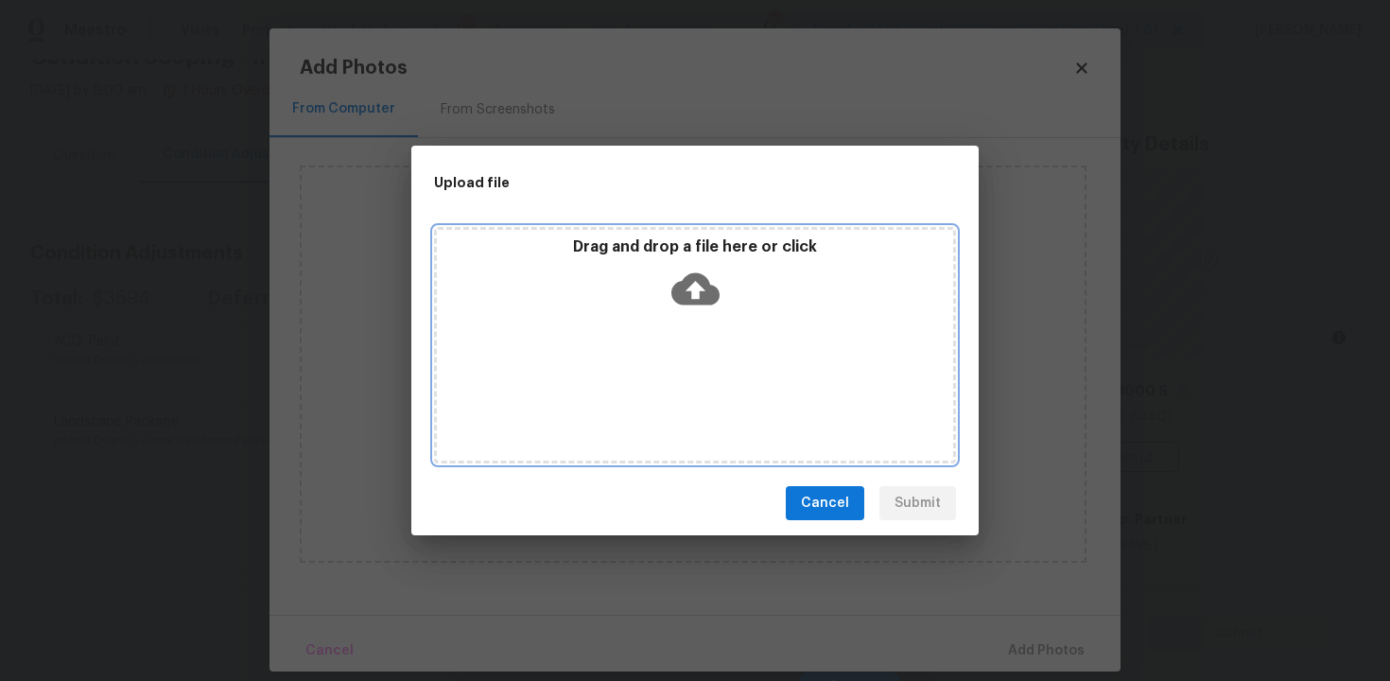
click at [671, 305] on icon at bounding box center [695, 289] width 48 height 48
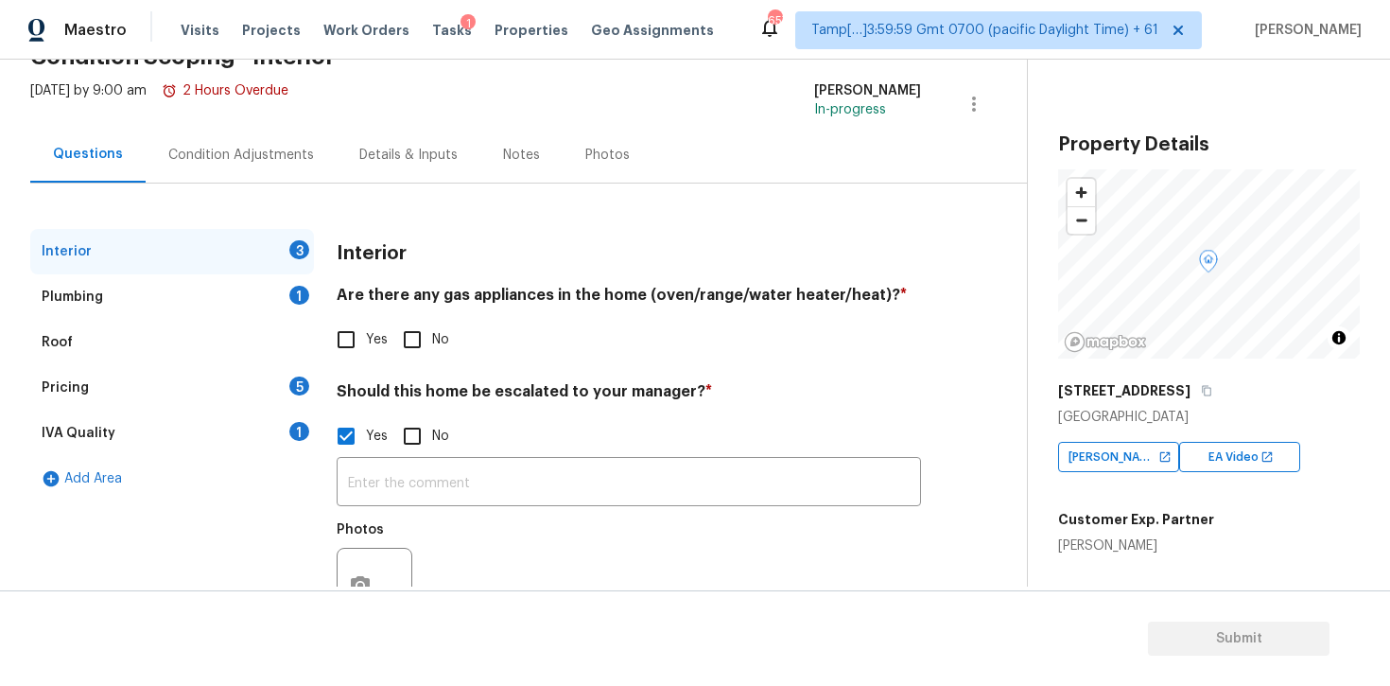
scroll to position [180, 0]
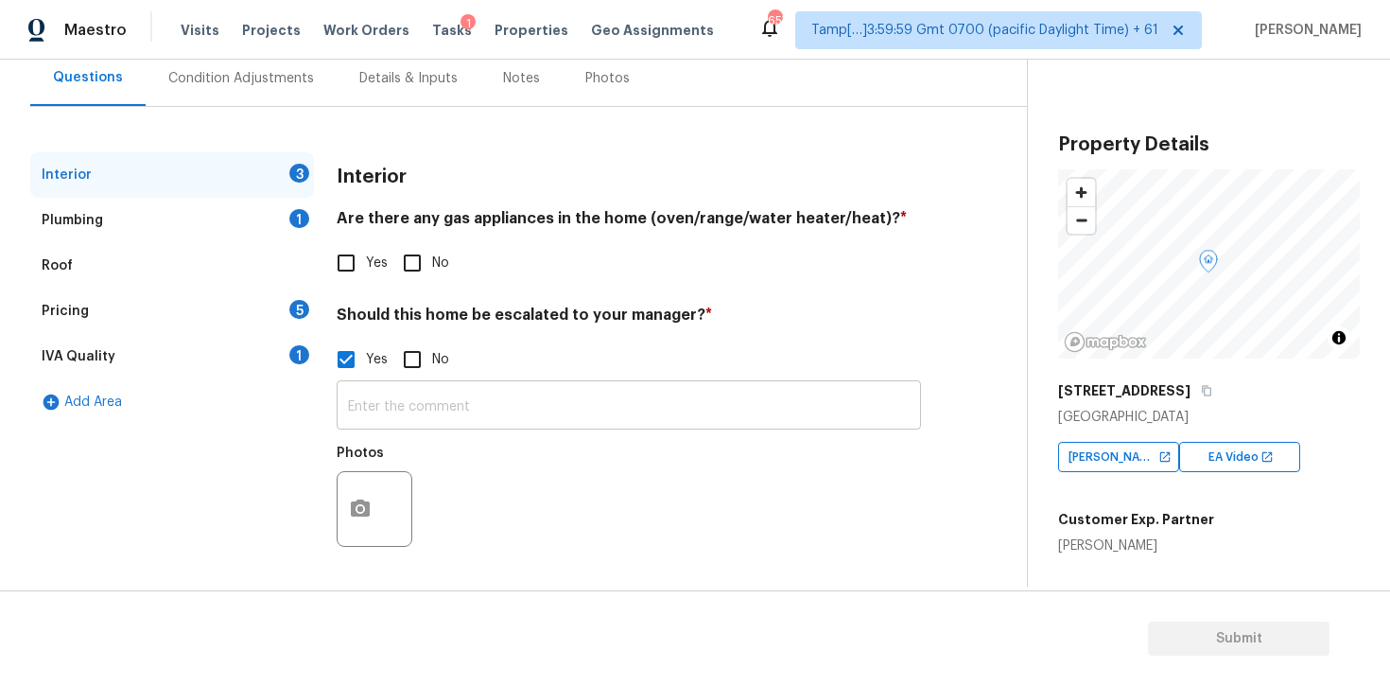
click at [496, 423] on input "text" at bounding box center [629, 407] width 584 height 44
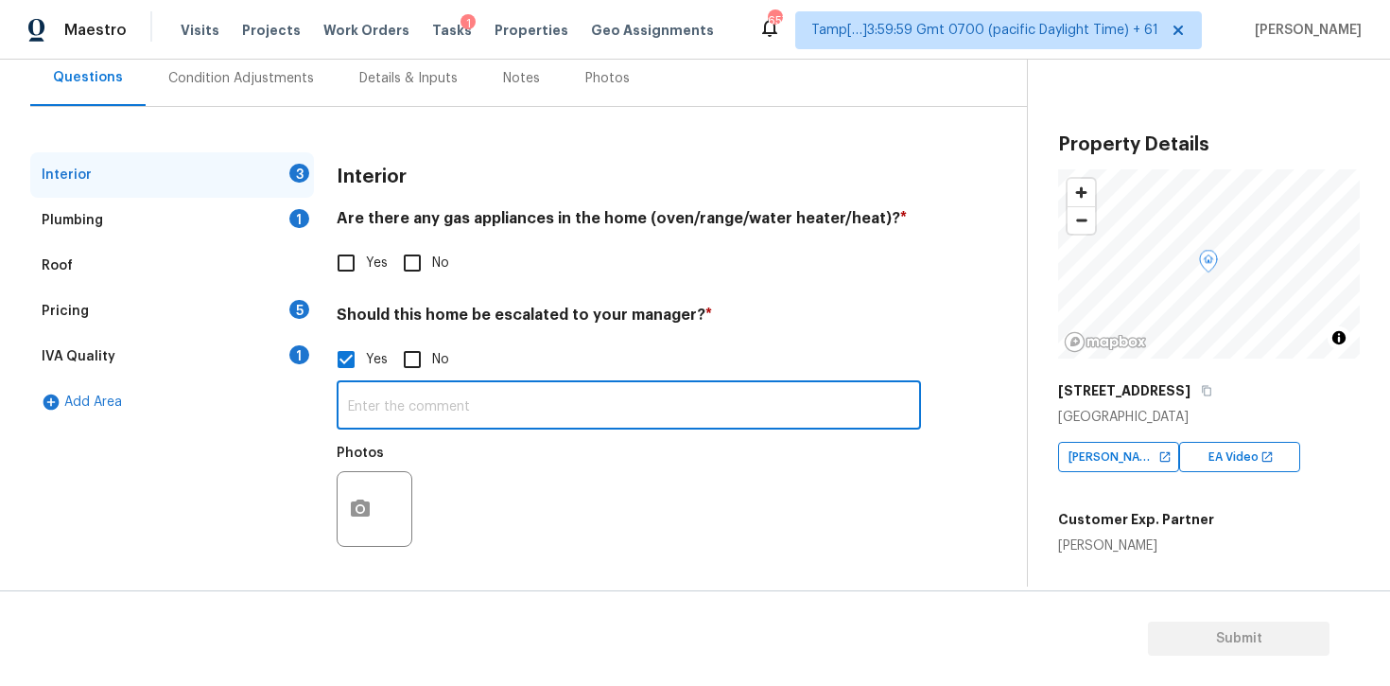
paste input "Home flooded last year during hurricane Helene. Whole neighborhood floored."
click at [851, 421] on input "Home flooded last year during hurricane Helene. Whole neighborhood floored." at bounding box center [629, 407] width 584 height 44
paste input "There are vertical cracks and step cracks on the exterior of home. Stucco on re…"
type input "Home flooded last year during hurricane Helene. Whole neighborhood floored. The…"
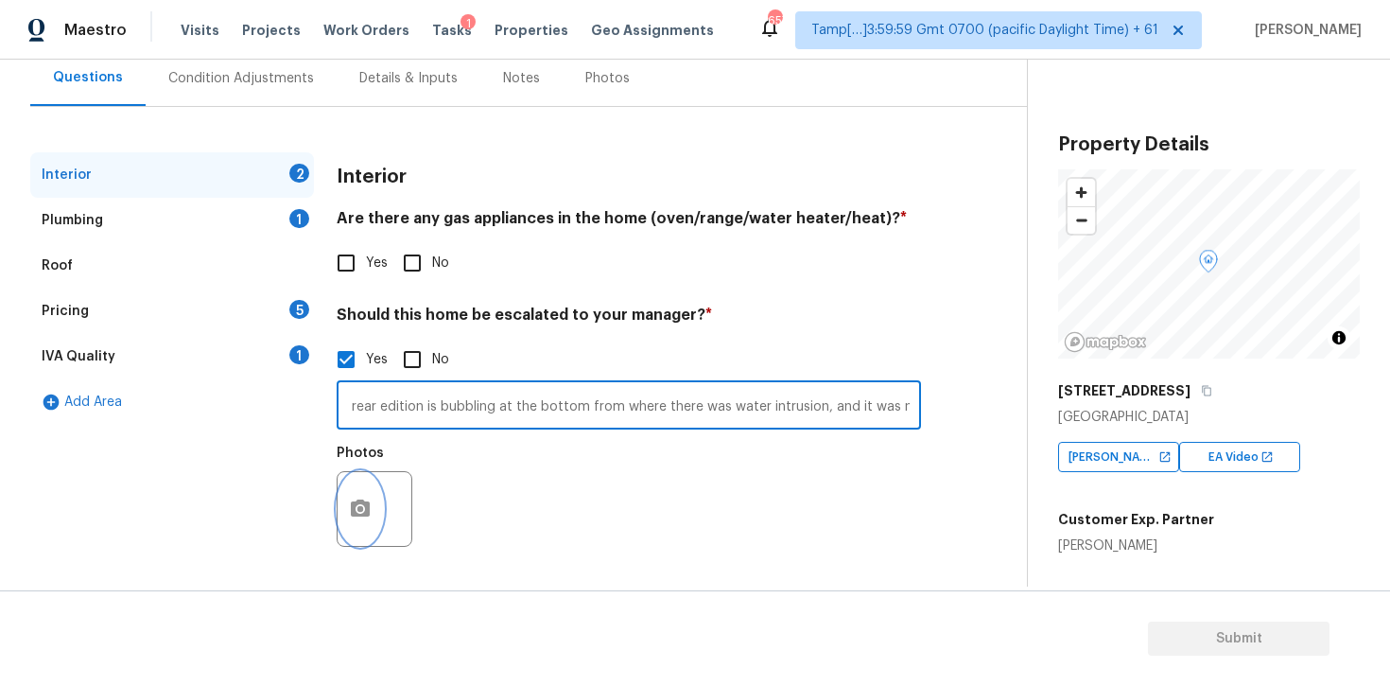
click at [375, 493] on button "button" at bounding box center [360, 509] width 45 height 74
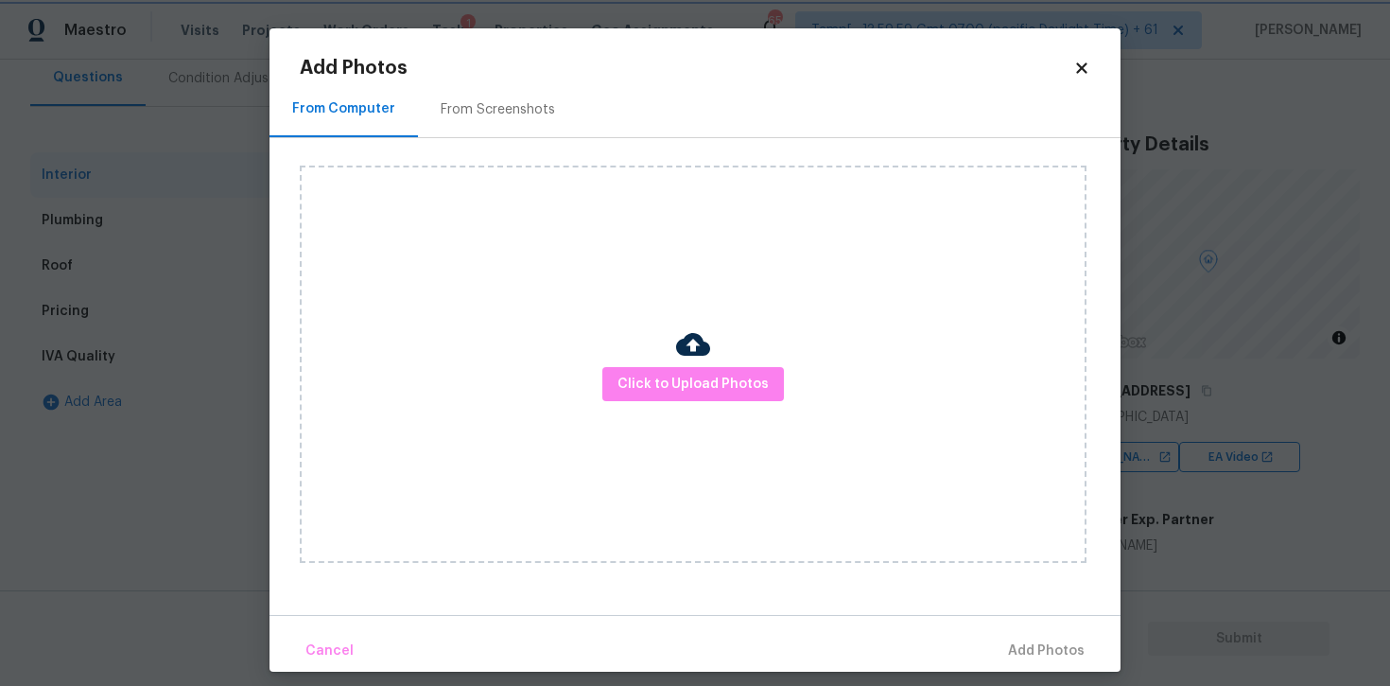
scroll to position [14, 0]
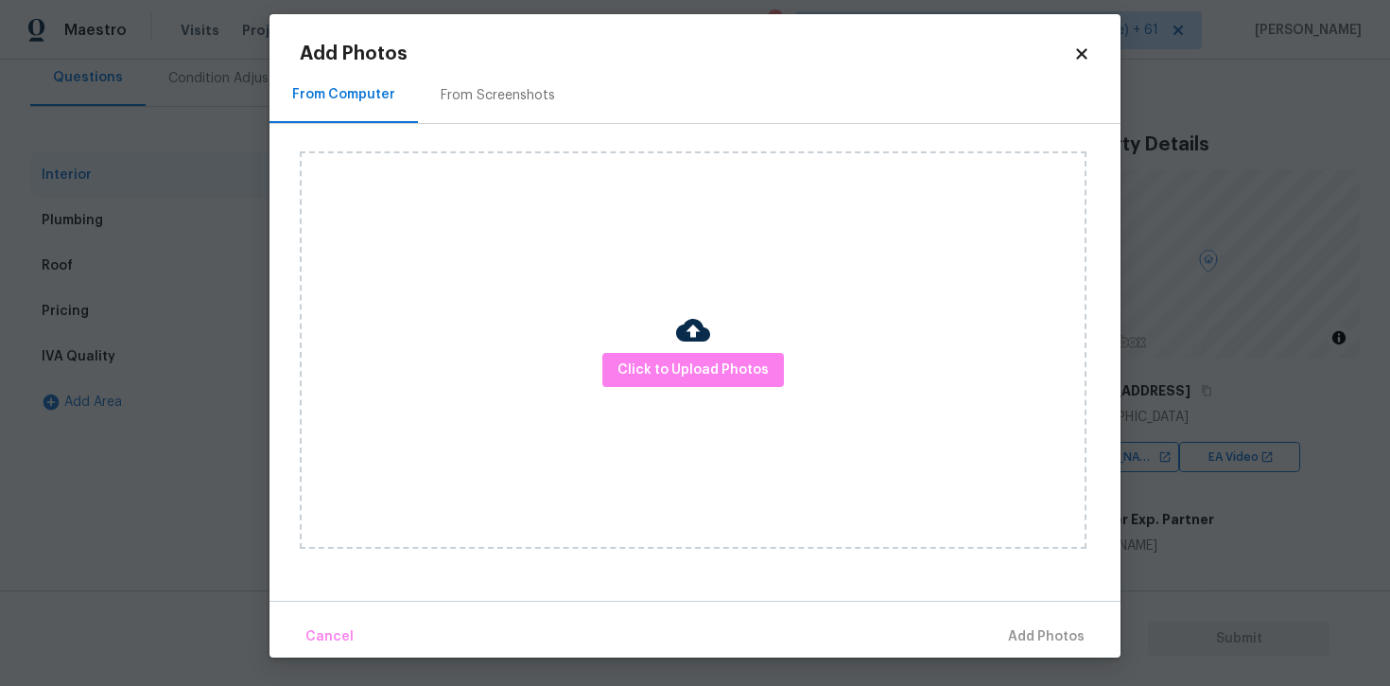
click at [686, 350] on div at bounding box center [693, 333] width 34 height 40
click at [690, 372] on span "Click to Upload Photos" at bounding box center [693, 370] width 151 height 24
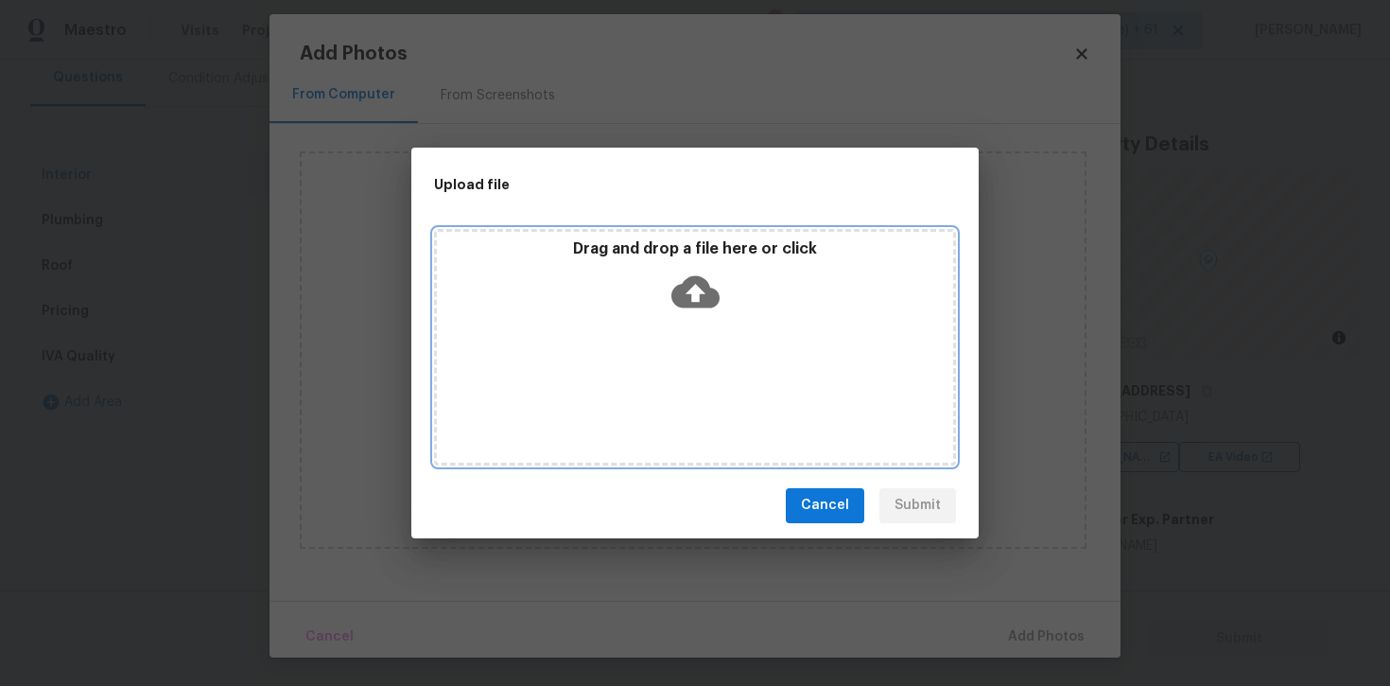
click at [693, 278] on icon at bounding box center [695, 291] width 48 height 32
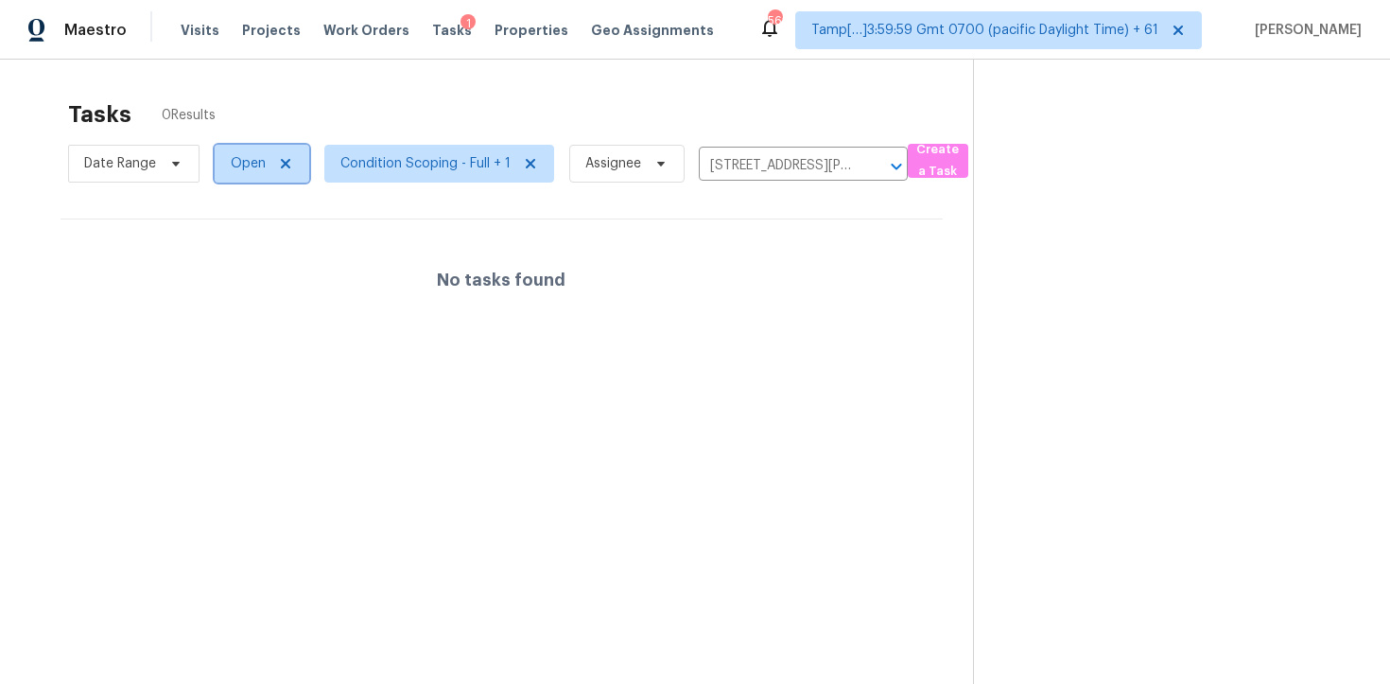
click at [245, 159] on span "Open" at bounding box center [248, 163] width 35 height 19
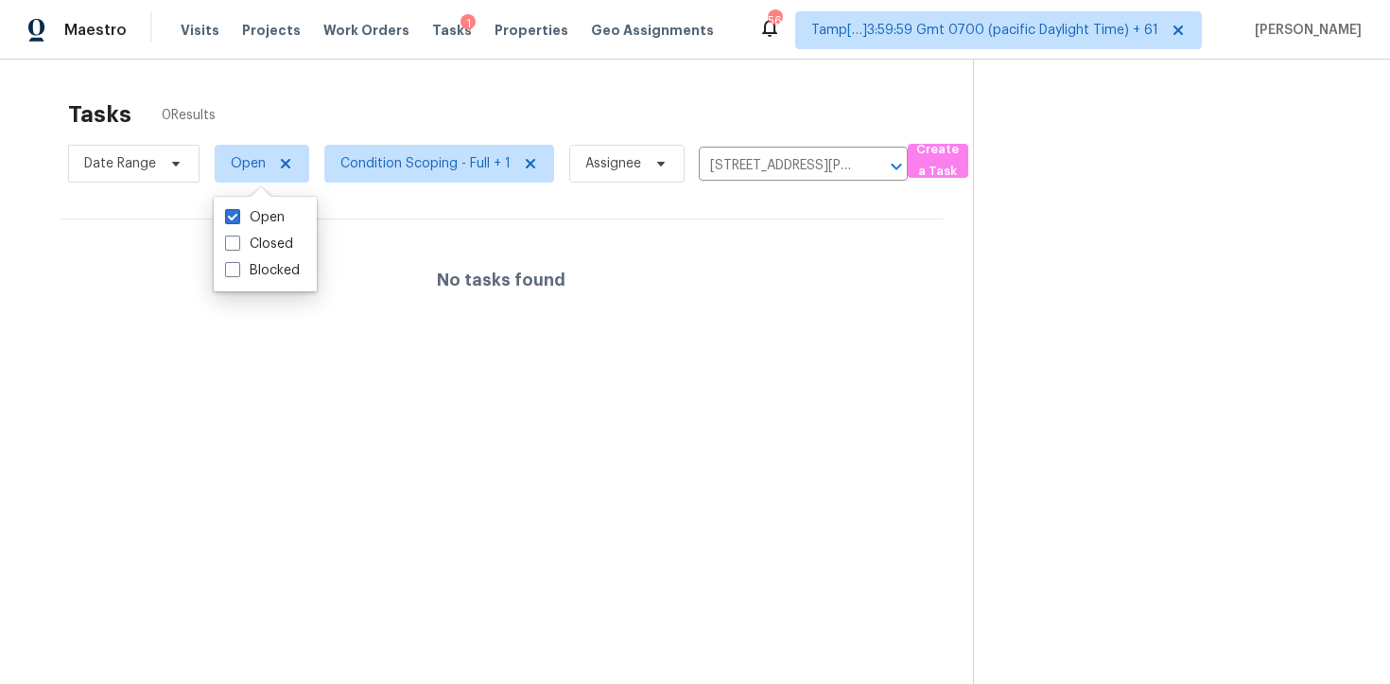
click at [331, 114] on div "Tasks 0 Results" at bounding box center [520, 114] width 905 height 49
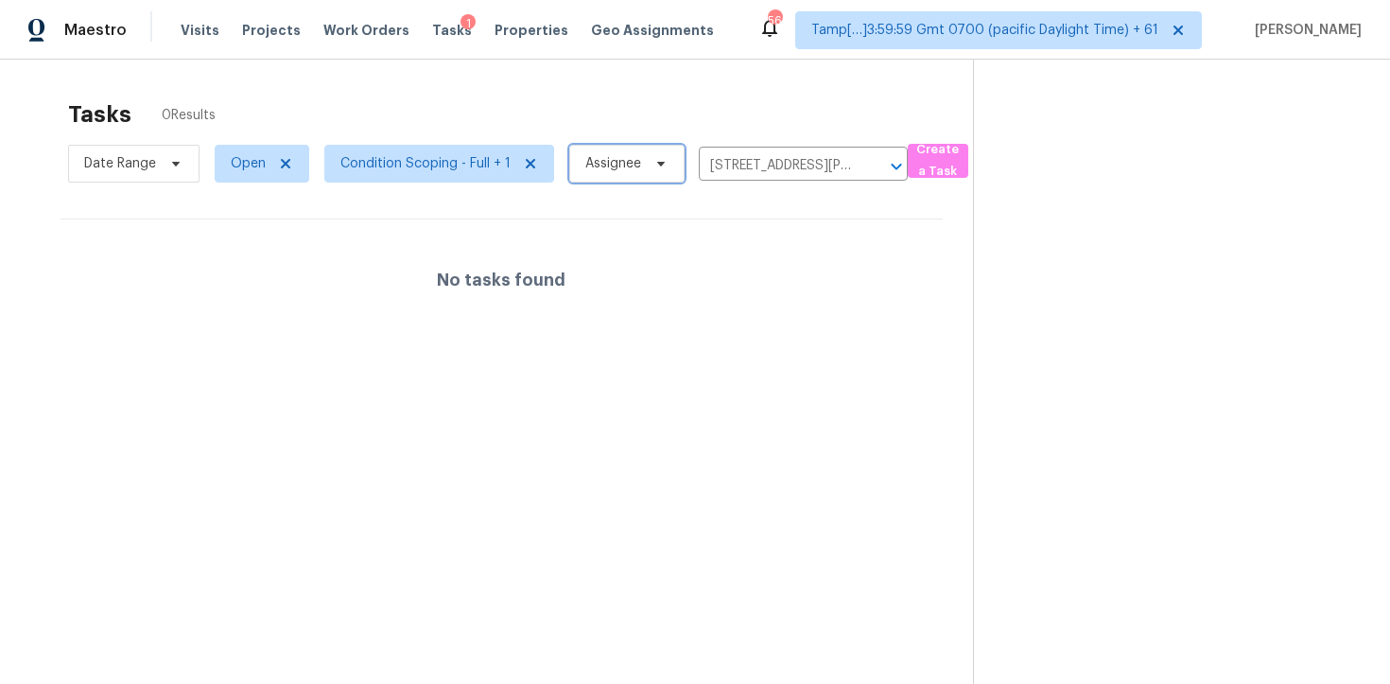
click at [590, 166] on span "Assignee" at bounding box center [613, 163] width 56 height 19
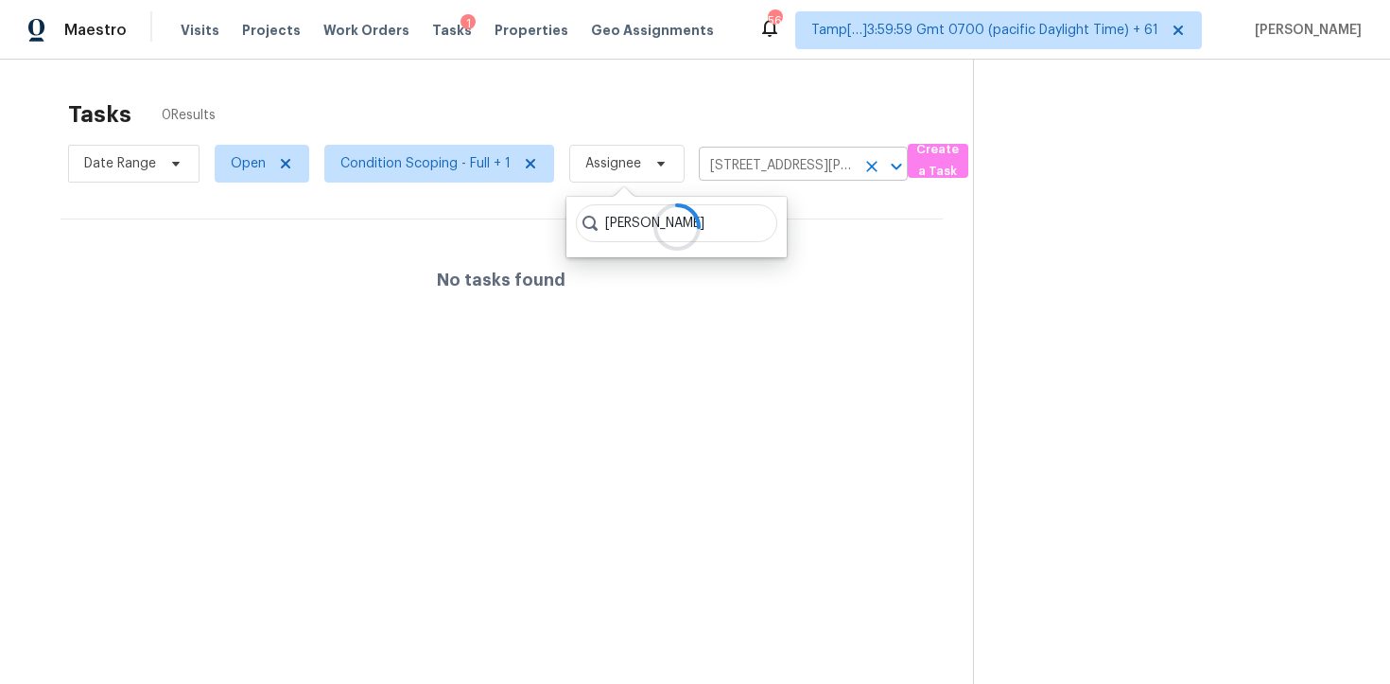
click at [877, 168] on icon "Clear" at bounding box center [872, 166] width 19 height 19
type input "vigneshwaran"
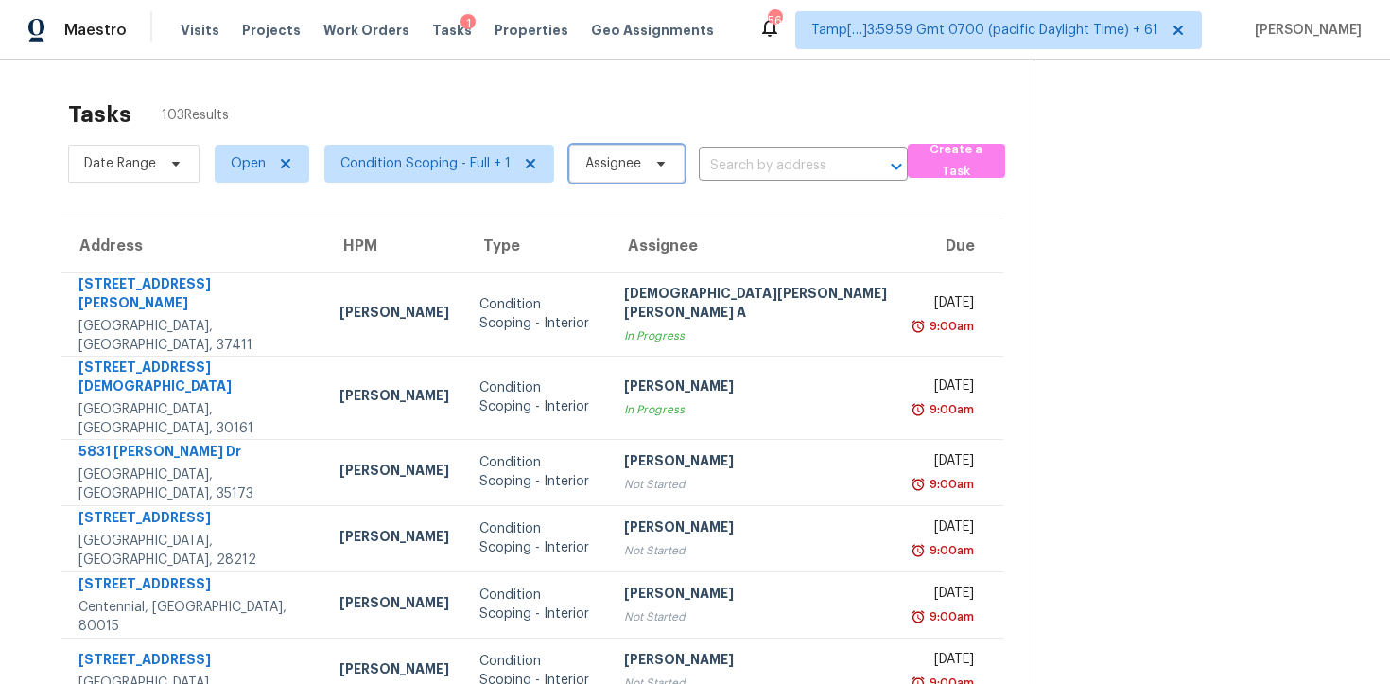
click at [609, 173] on span "Assignee" at bounding box center [626, 164] width 115 height 38
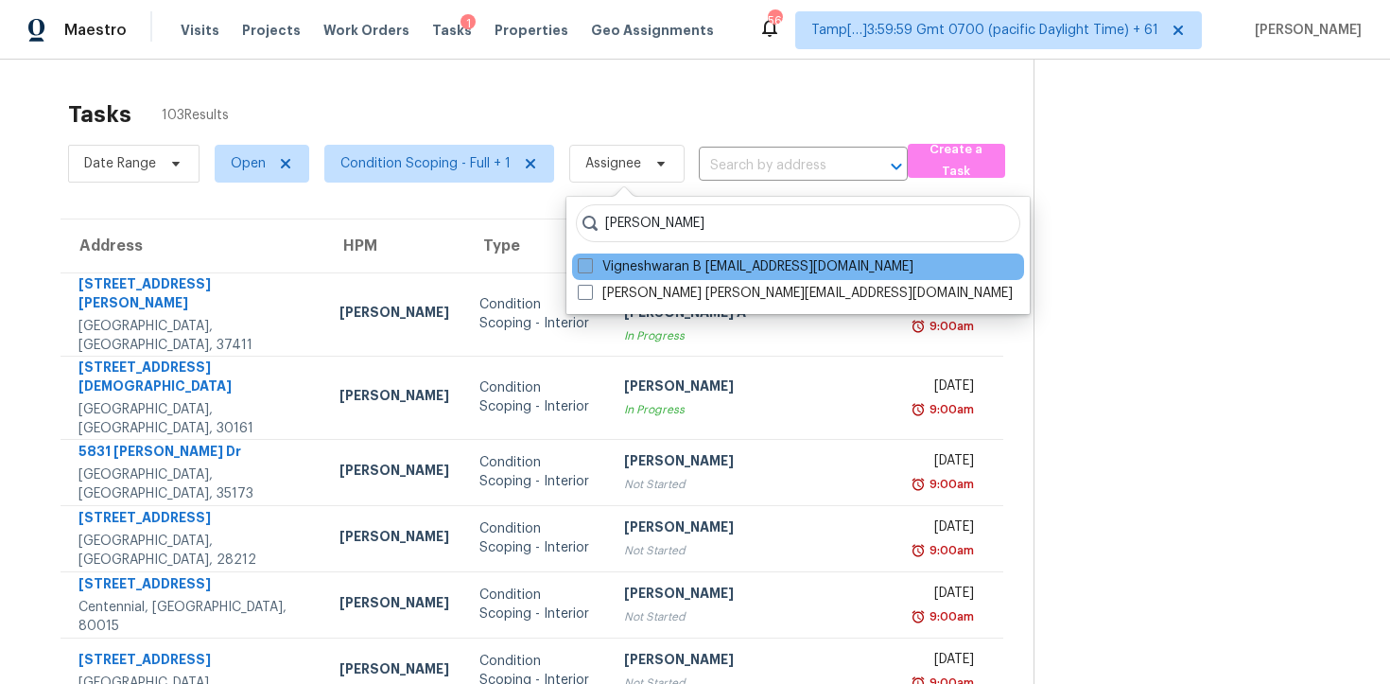
type input "vigneshwaran"
click at [636, 270] on label "Vigneshwaran B vigneshwaran.b@opendoor.com" at bounding box center [746, 266] width 336 height 19
click at [590, 270] on input "Vigneshwaran B vigneshwaran.b@opendoor.com" at bounding box center [584, 263] width 12 height 12
checkbox input "true"
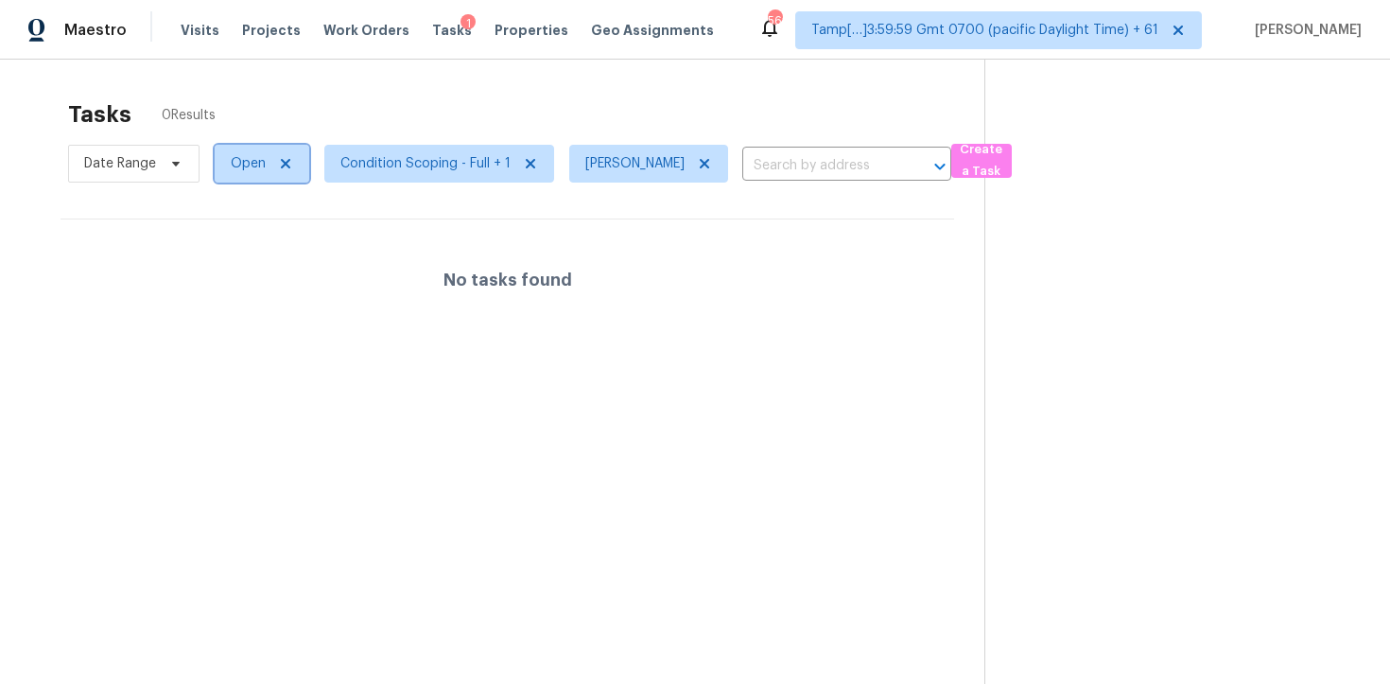
click at [267, 172] on span "Open" at bounding box center [262, 164] width 95 height 38
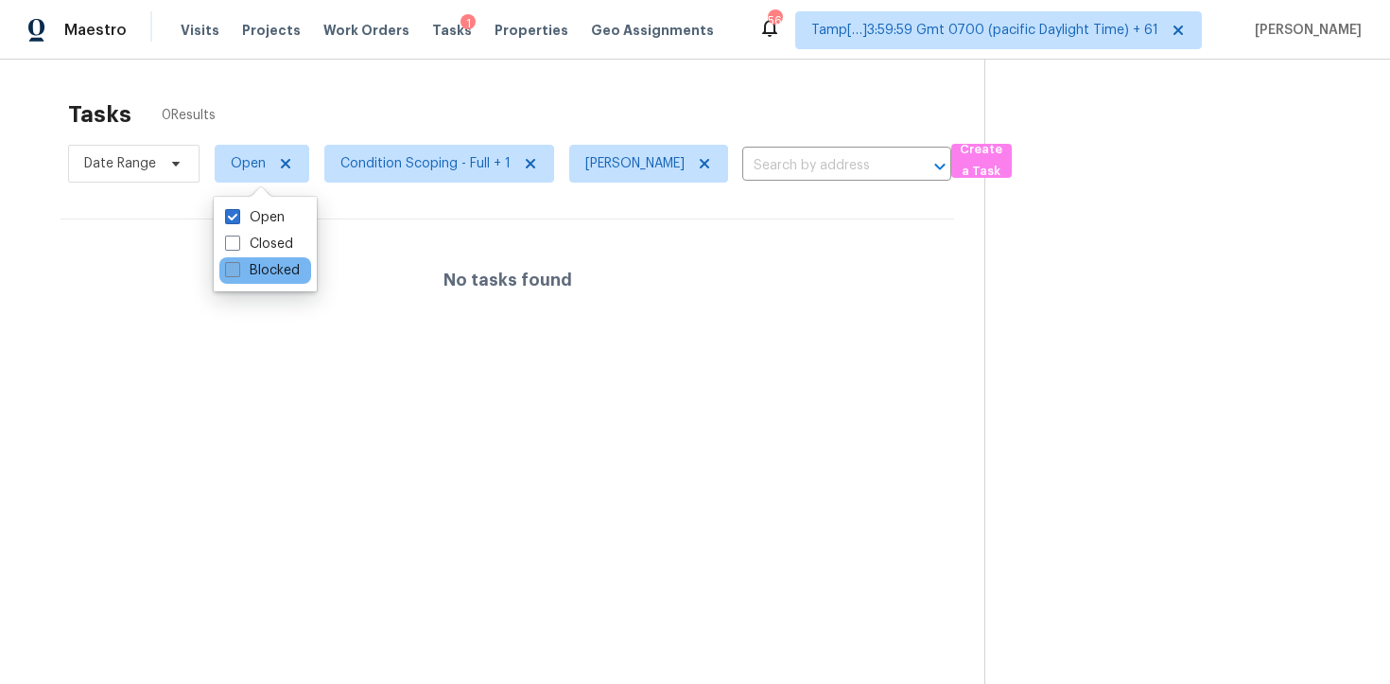
click at [284, 272] on label "Blocked" at bounding box center [262, 270] width 75 height 19
click at [237, 272] on input "Blocked" at bounding box center [231, 267] width 12 height 12
checkbox input "true"
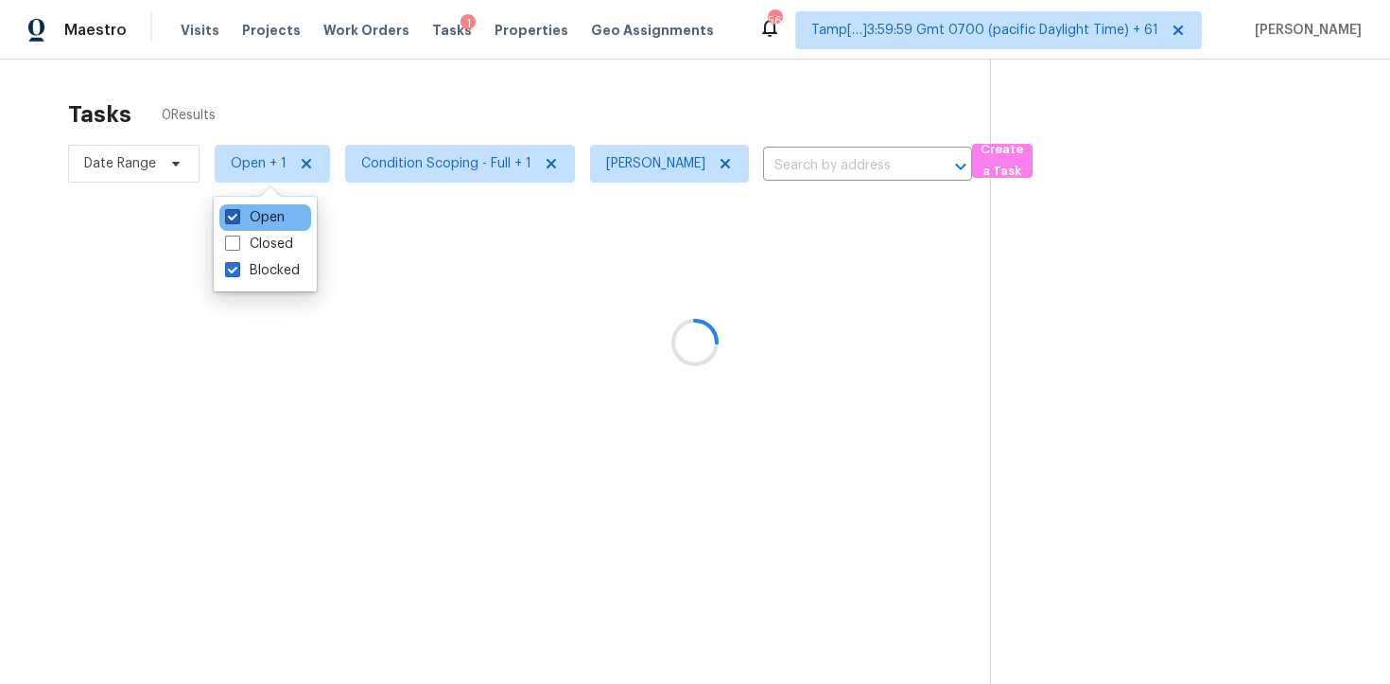
click at [267, 216] on label "Open" at bounding box center [255, 217] width 60 height 19
click at [237, 216] on input "Open" at bounding box center [231, 214] width 12 height 12
checkbox input "false"
click at [330, 116] on div "Tasks 0 Results" at bounding box center [528, 114] width 920 height 49
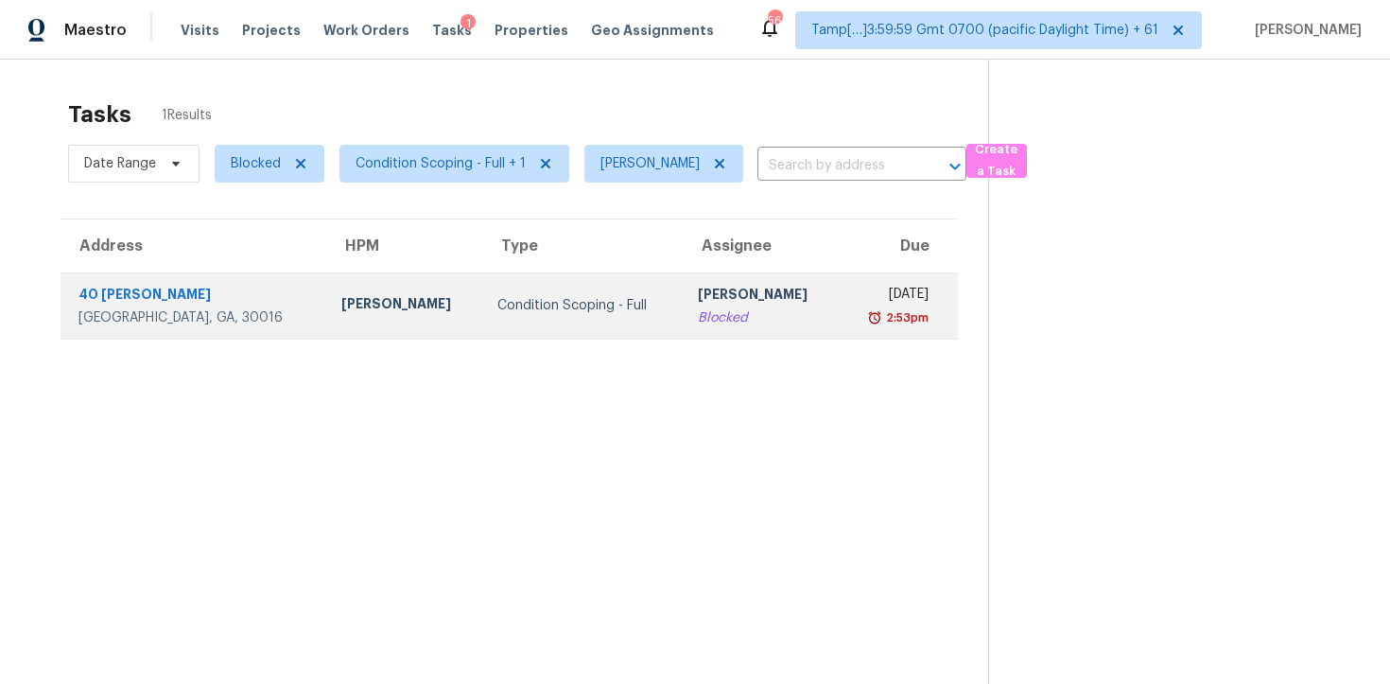
click at [482, 279] on td "Condition Scoping - Full" at bounding box center [582, 305] width 201 height 66
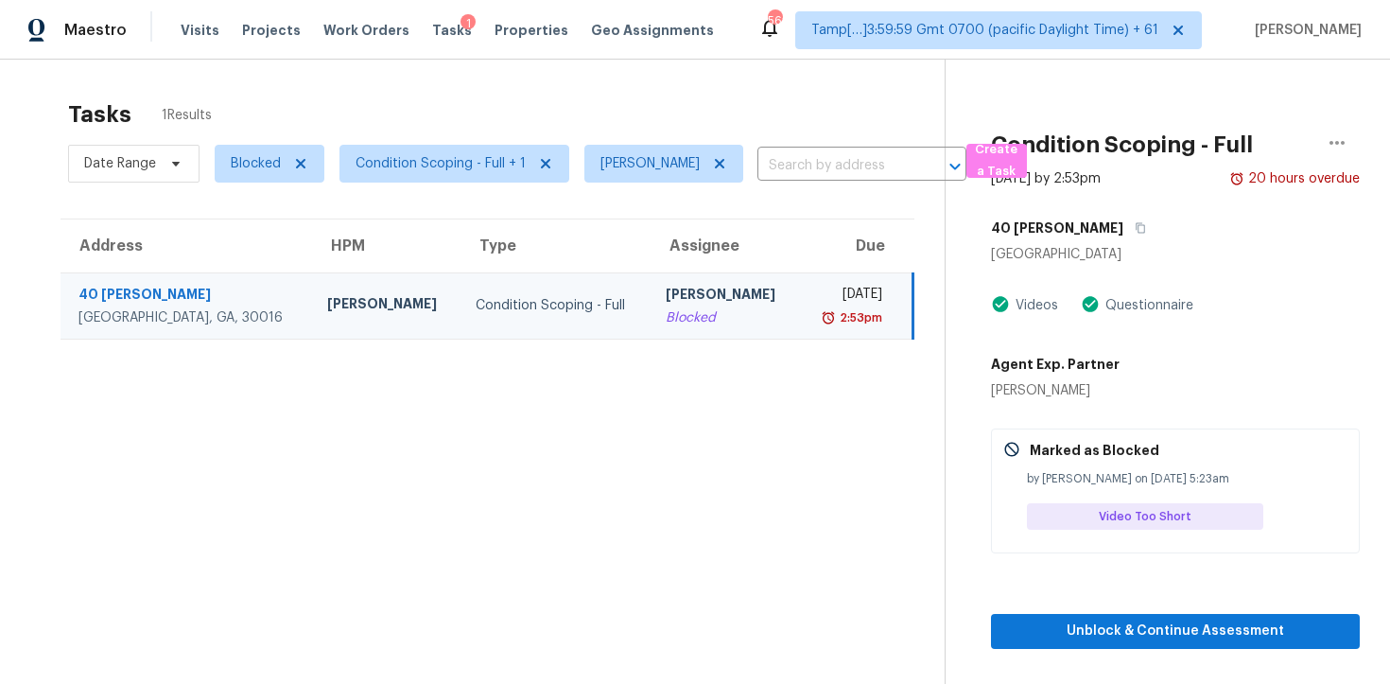
scroll to position [60, 0]
